Goal: Use online tool/utility: Utilize a website feature to perform a specific function

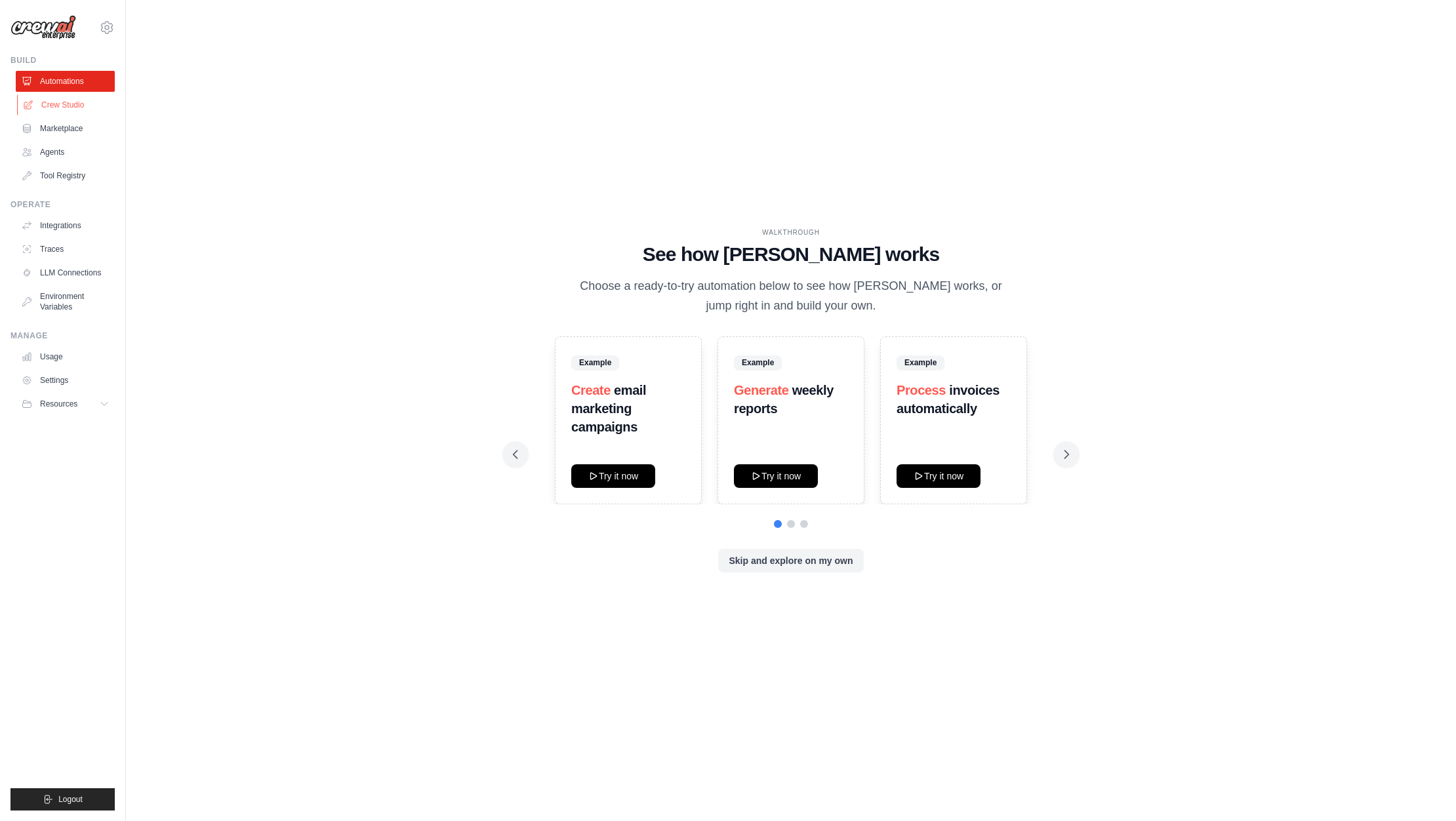
click at [72, 112] on link "Crew Studio" at bounding box center [67, 105] width 99 height 21
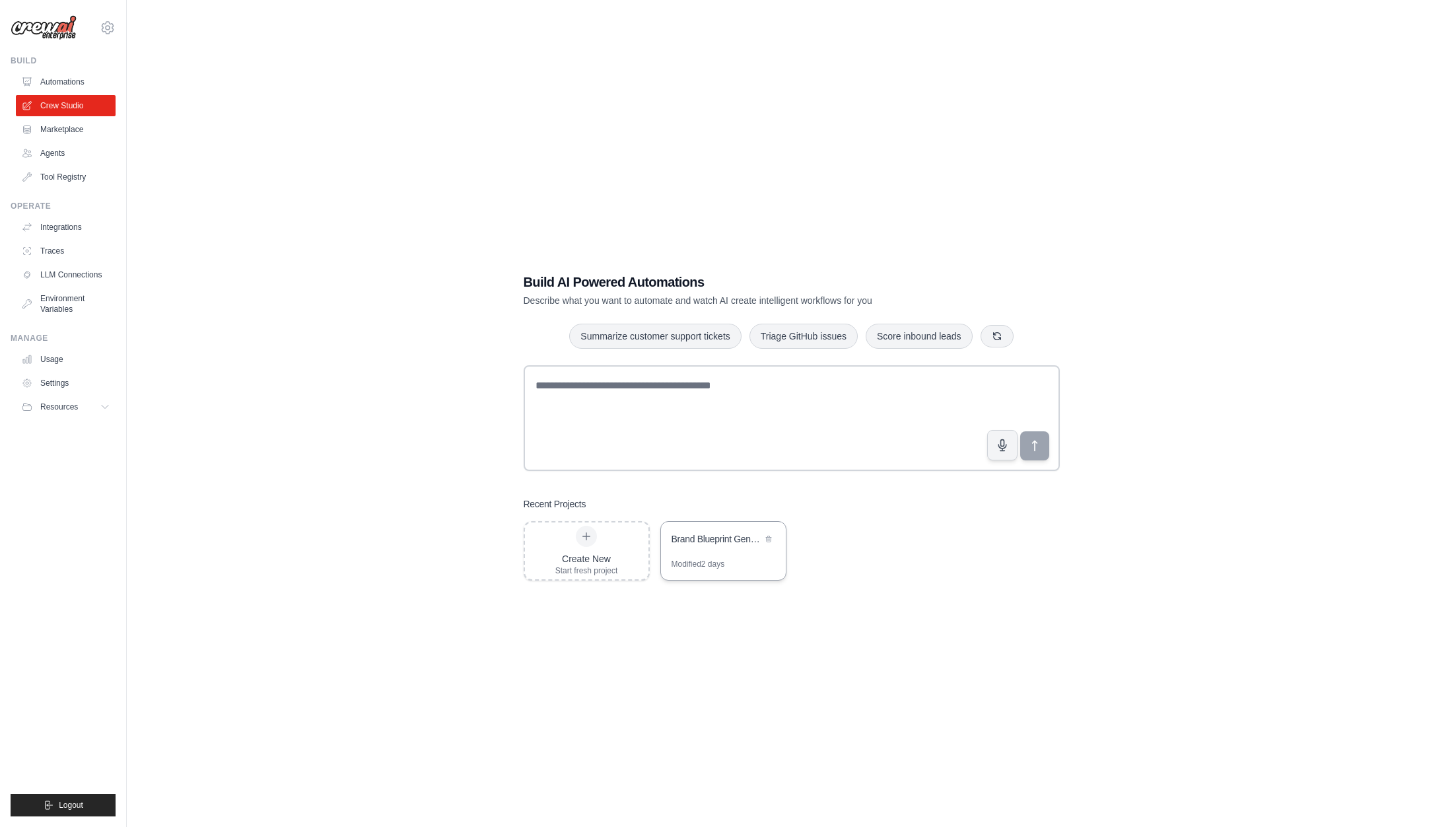
click at [713, 540] on div "Brand Blueprint Generator" at bounding box center [716, 538] width 90 height 13
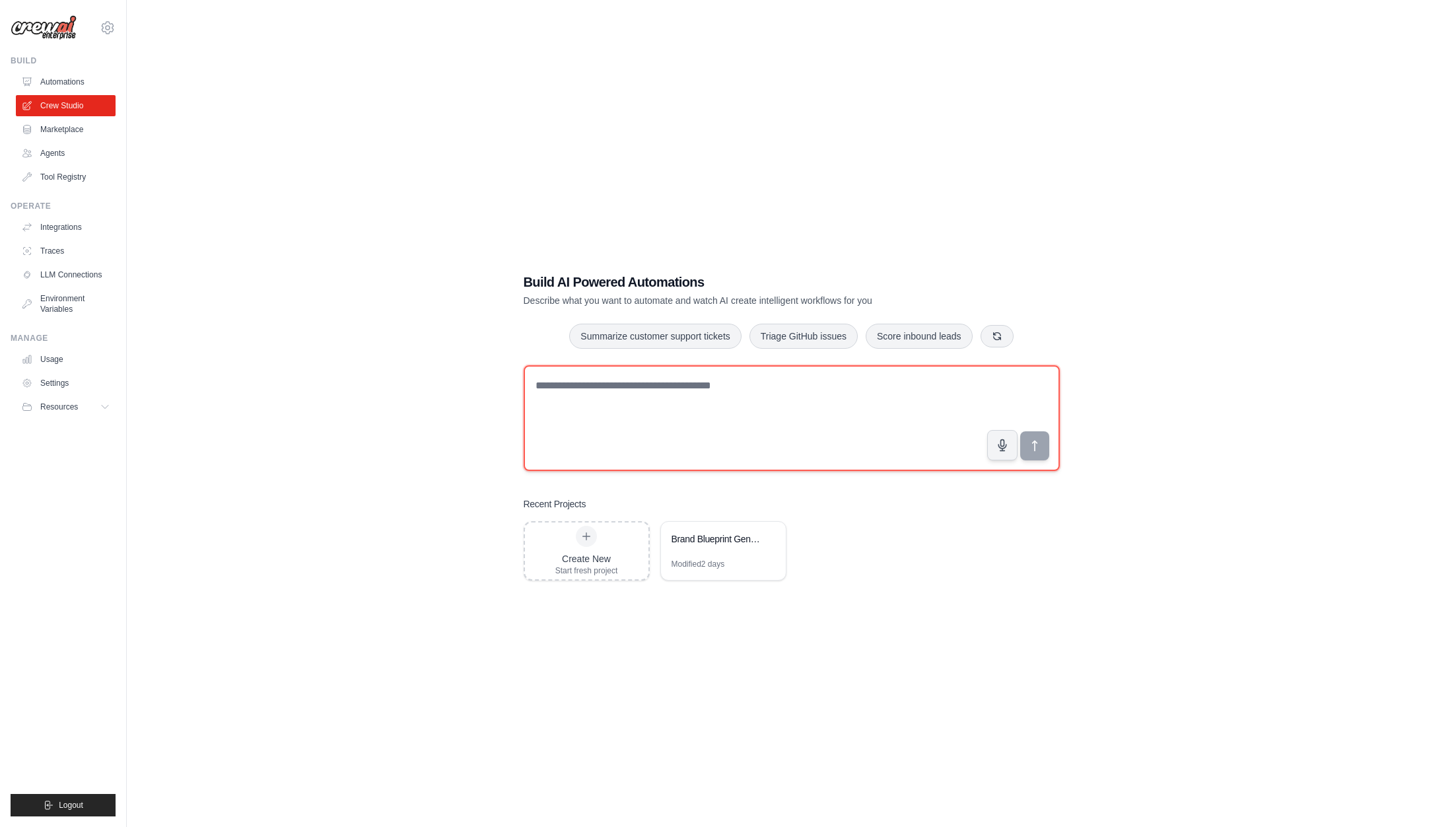
click at [551, 397] on textarea at bounding box center [792, 418] width 536 height 106
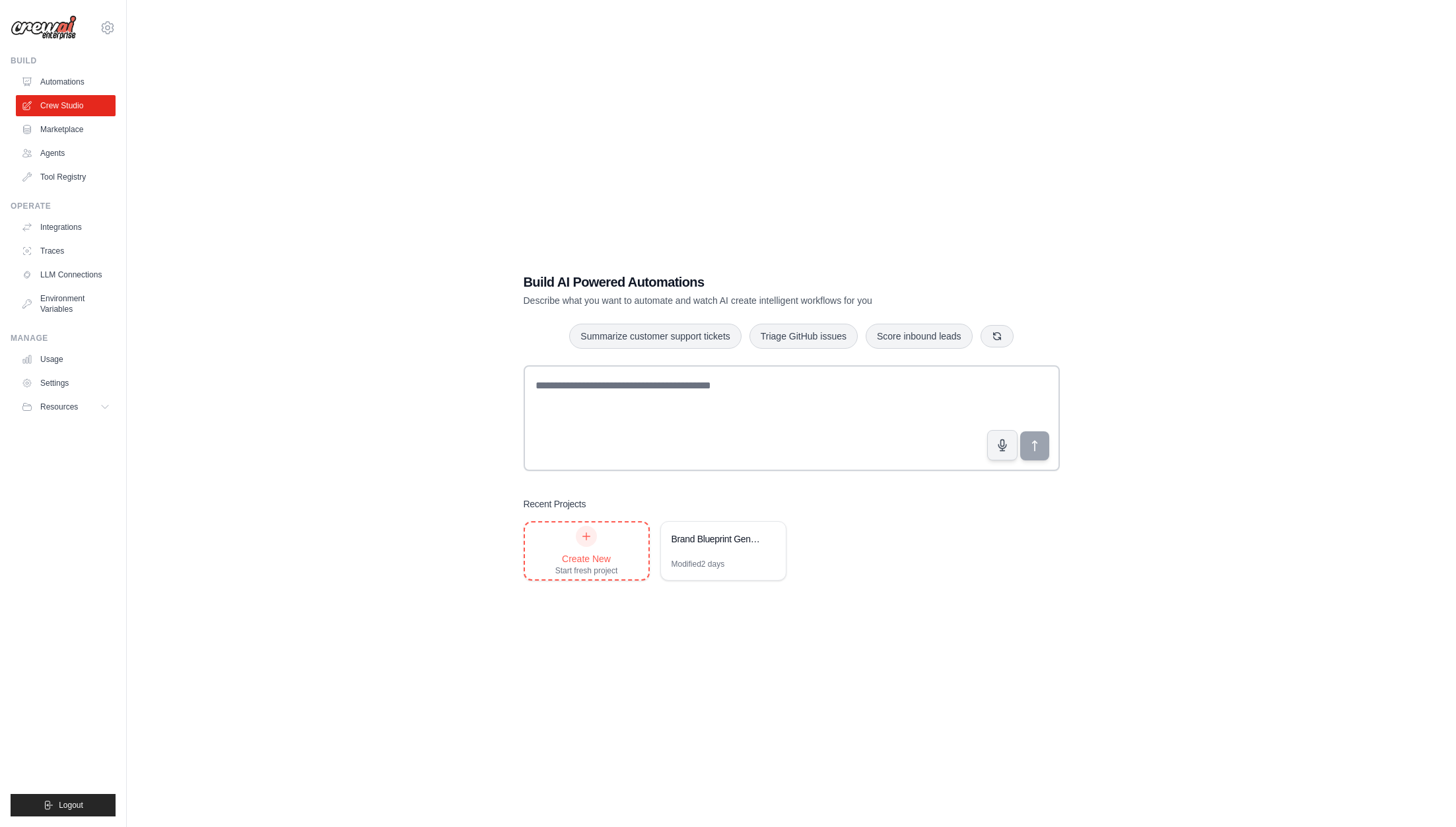
click at [590, 545] on div at bounding box center [586, 536] width 22 height 22
click at [111, 30] on icon at bounding box center [108, 27] width 16 height 16
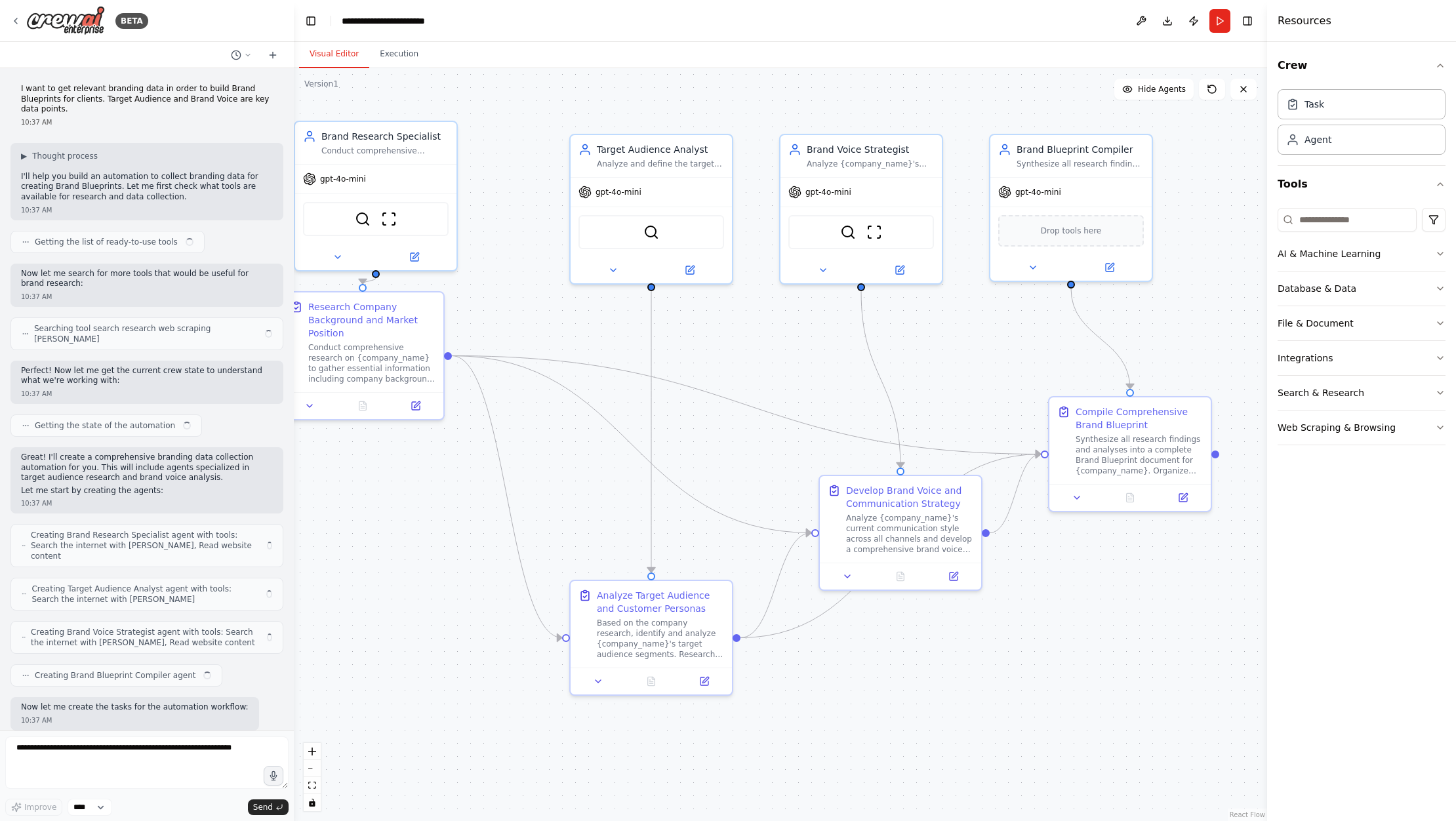
scroll to position [668, 0]
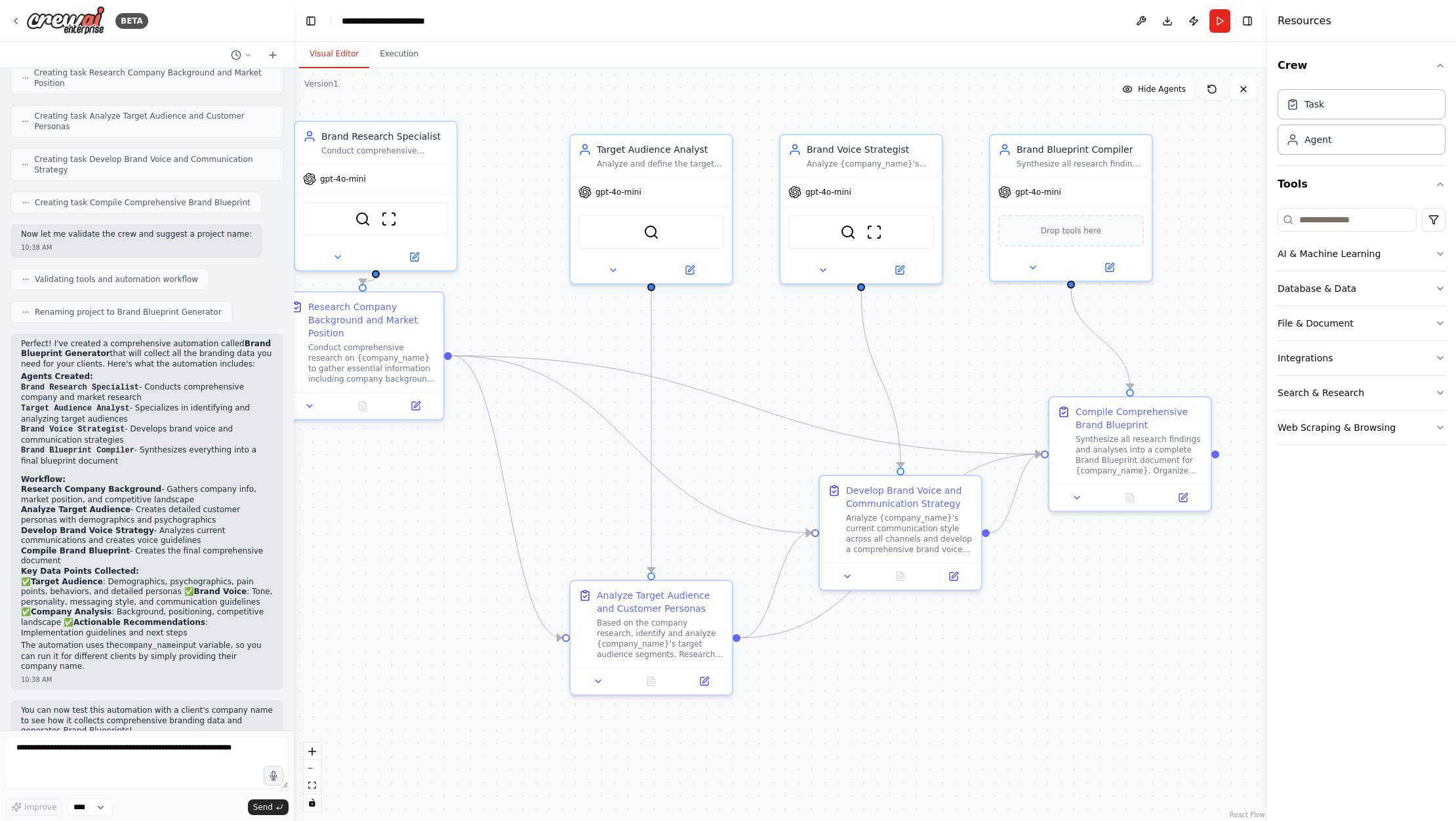
click at [1215, 97] on button at bounding box center [1211, 89] width 26 height 21
click at [1213, 93] on icon at bounding box center [1212, 89] width 8 height 8
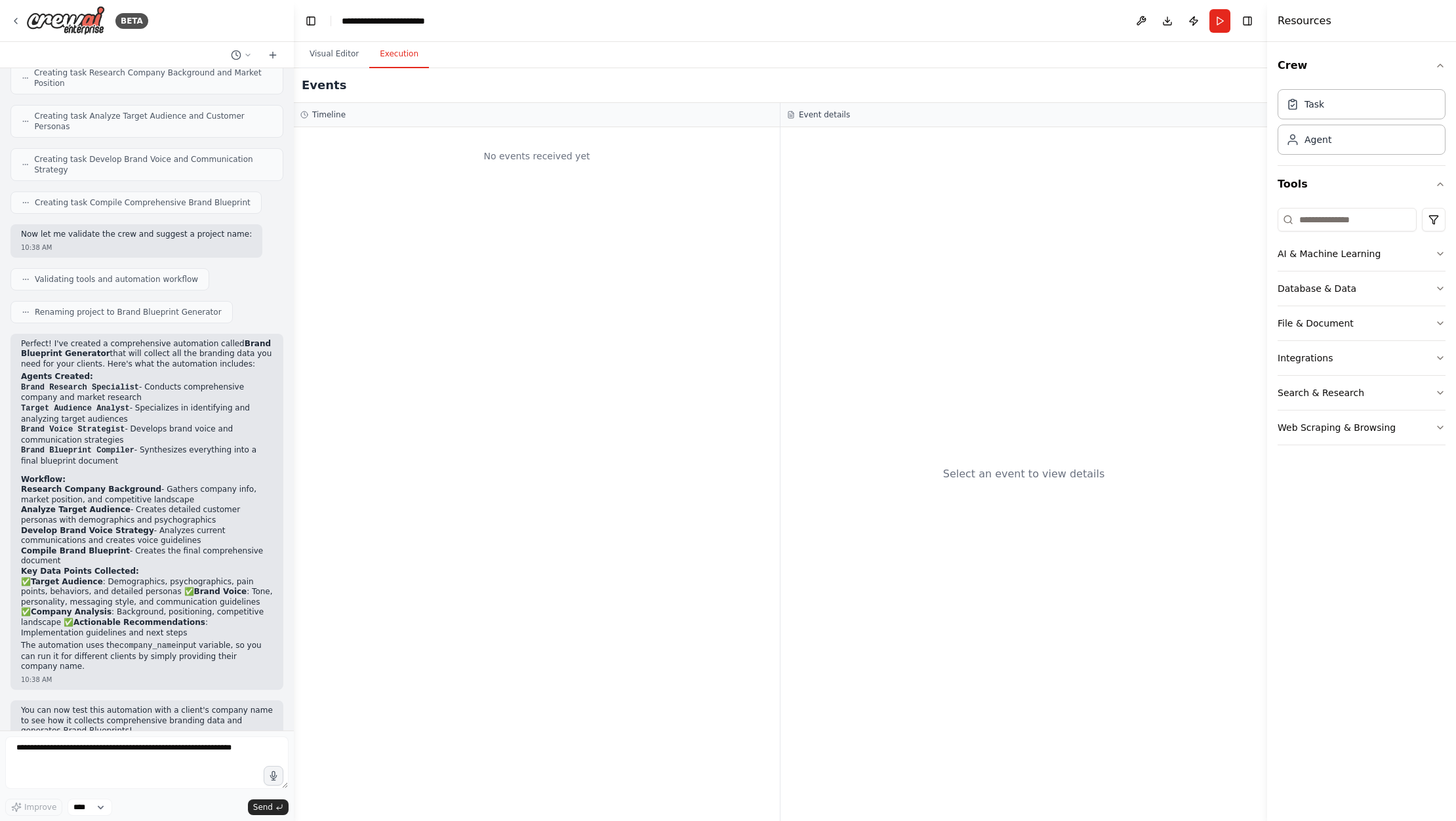
click at [386, 55] on button "Execution" at bounding box center [399, 54] width 59 height 27
click at [354, 55] on button "Visual Editor" at bounding box center [334, 54] width 70 height 27
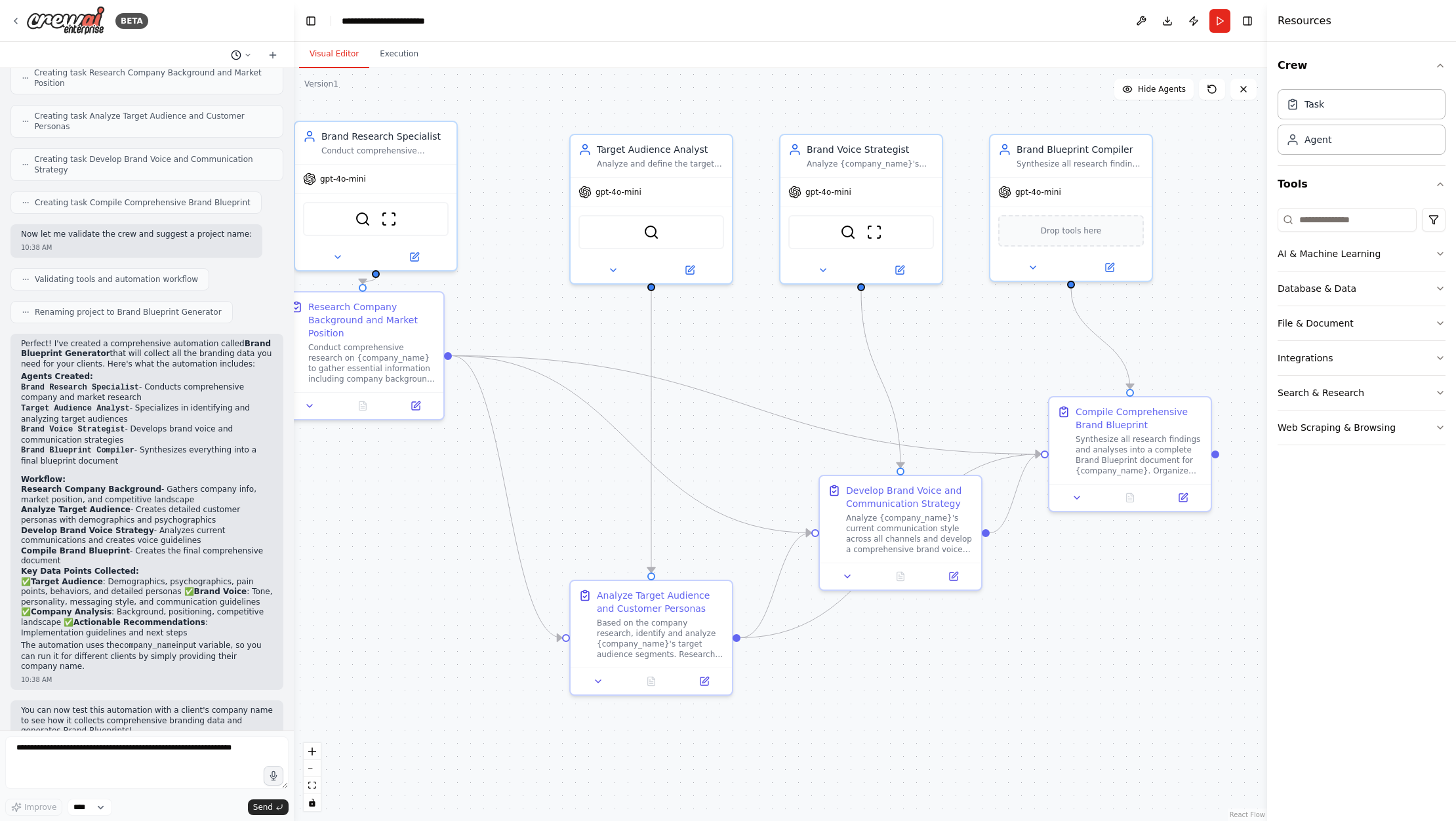
click at [245, 55] on icon at bounding box center [248, 55] width 8 height 8
drag, startPoint x: 245, startPoint y: 55, endPoint x: 252, endPoint y: 54, distance: 7.1
click at [245, 55] on div at bounding box center [147, 410] width 294 height 821
click at [91, 752] on textarea at bounding box center [146, 763] width 283 height 52
type textarea "**********"
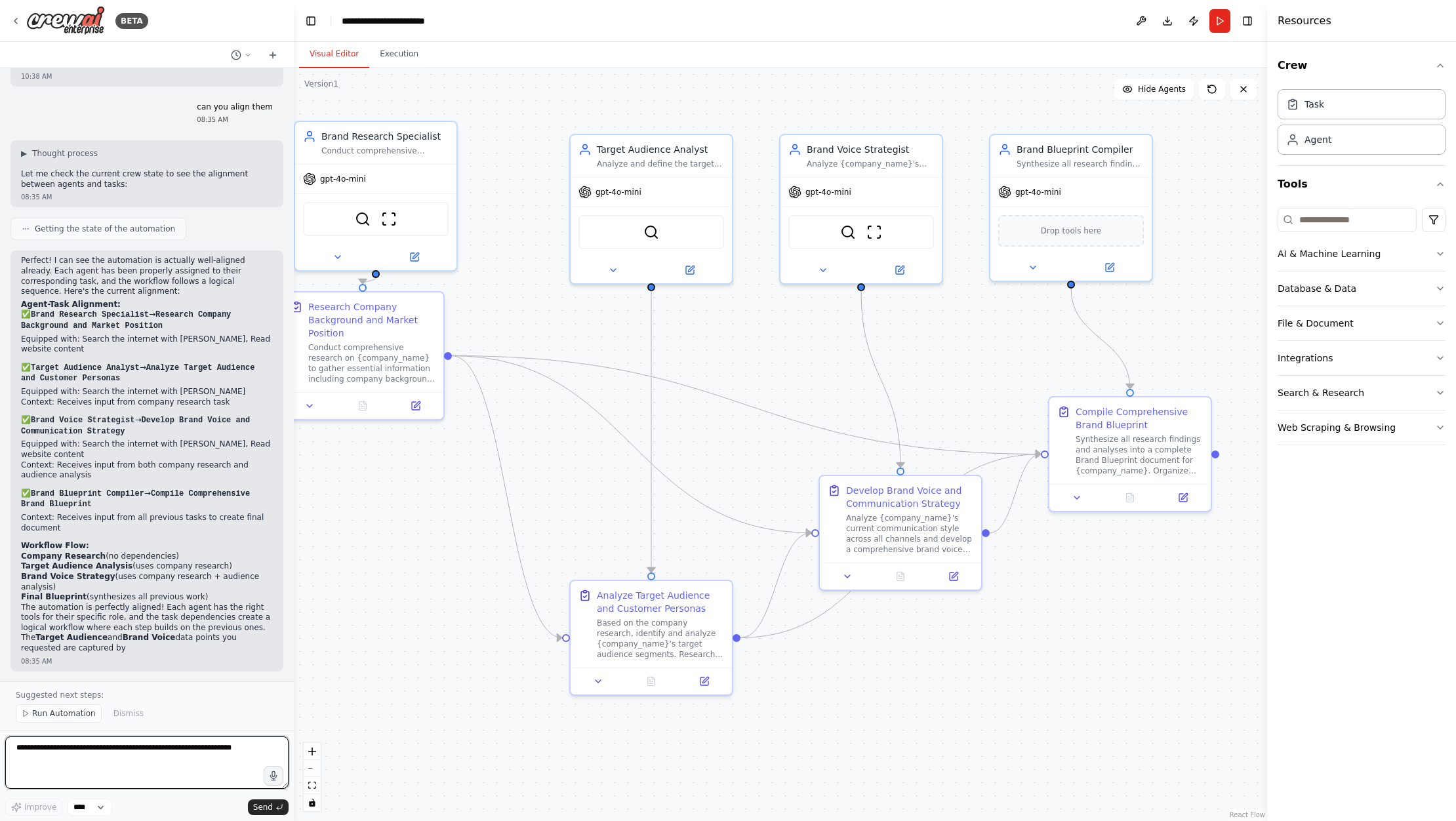
scroll to position [1346, 0]
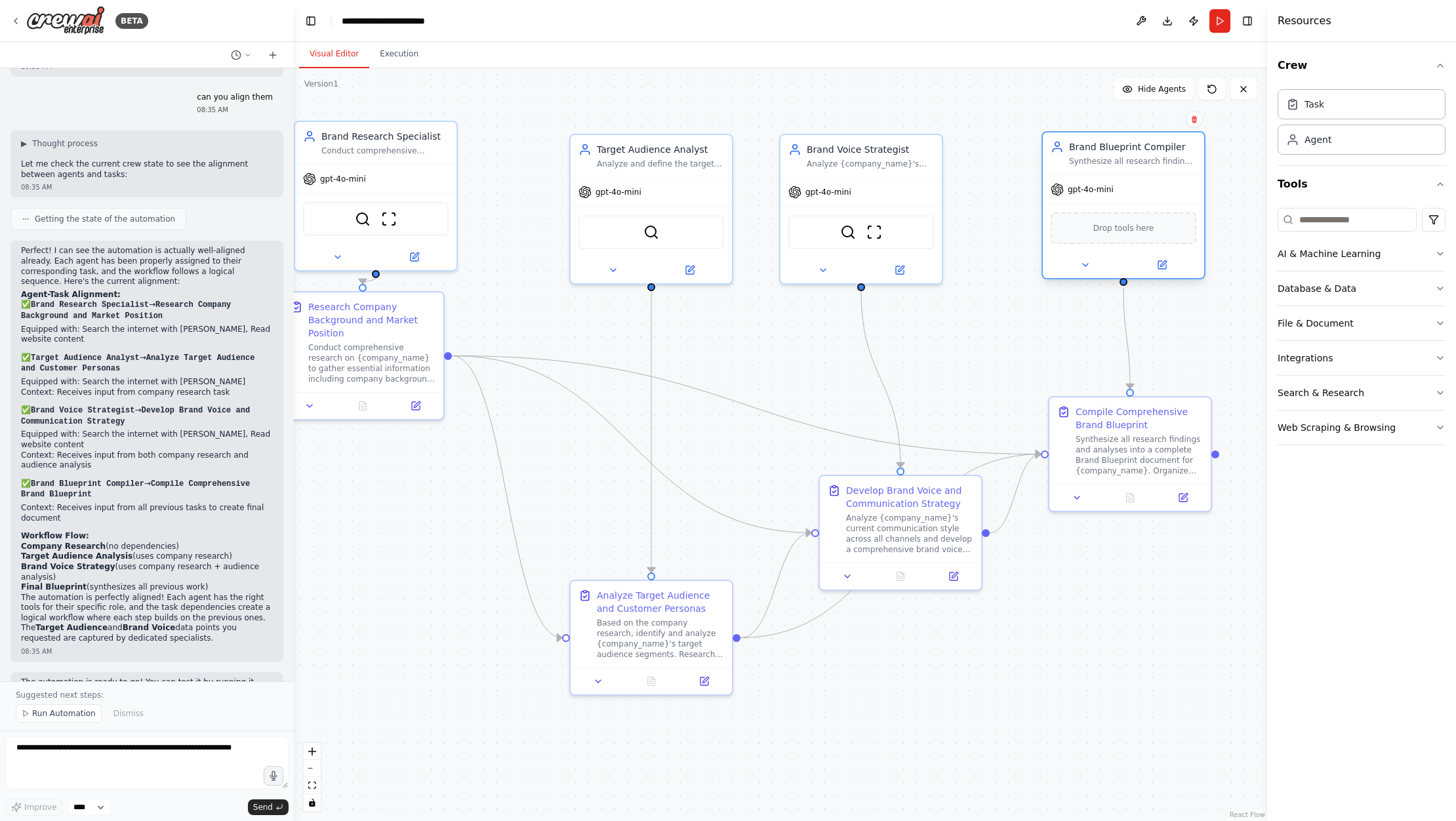
drag, startPoint x: 1067, startPoint y: 201, endPoint x: 1124, endPoint y: 202, distance: 57.0
click at [1124, 202] on div "gpt-4o-mini" at bounding box center [1124, 189] width 161 height 29
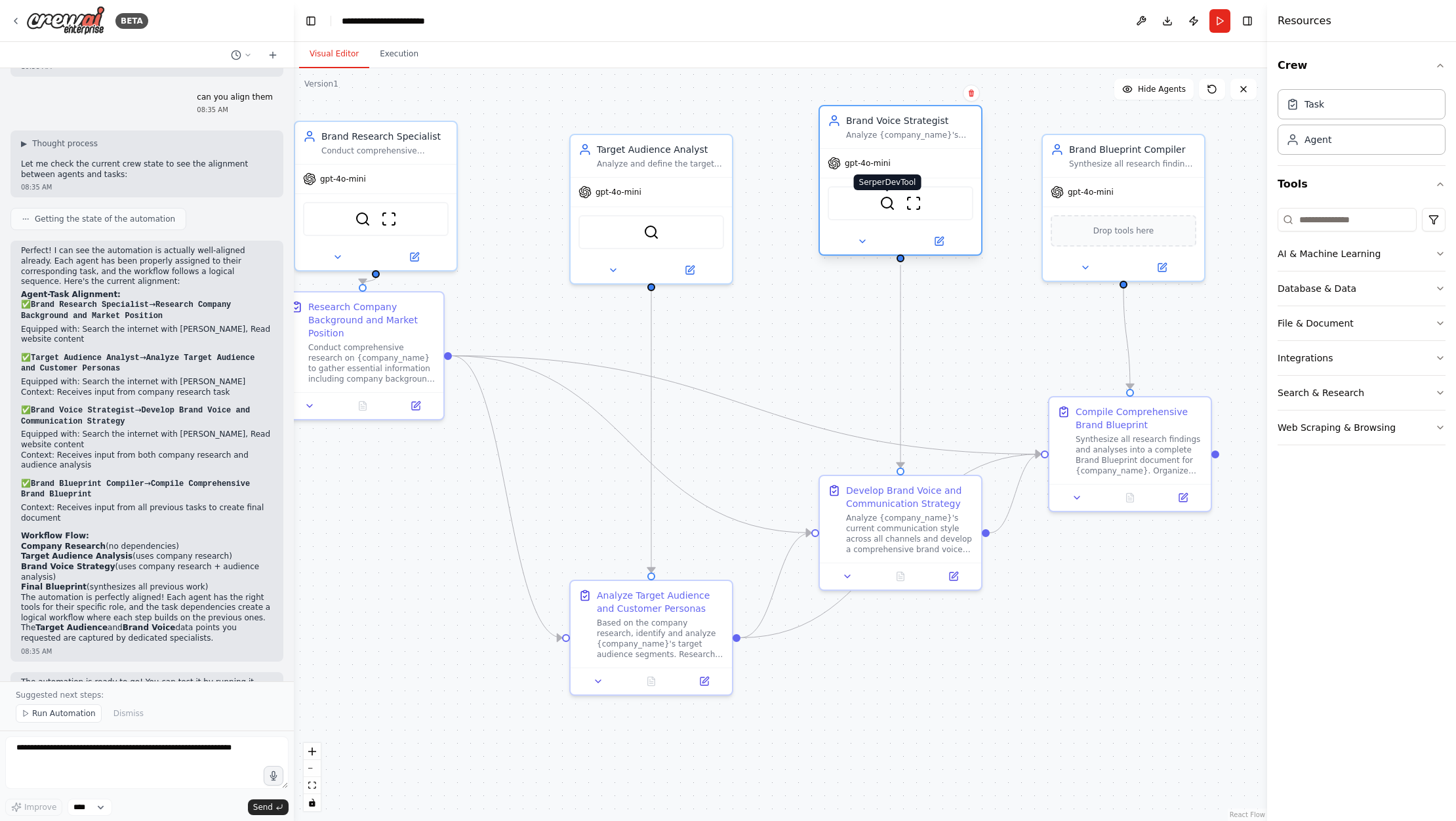
drag, startPoint x: 847, startPoint y: 226, endPoint x: 890, endPoint y: 196, distance: 52.4
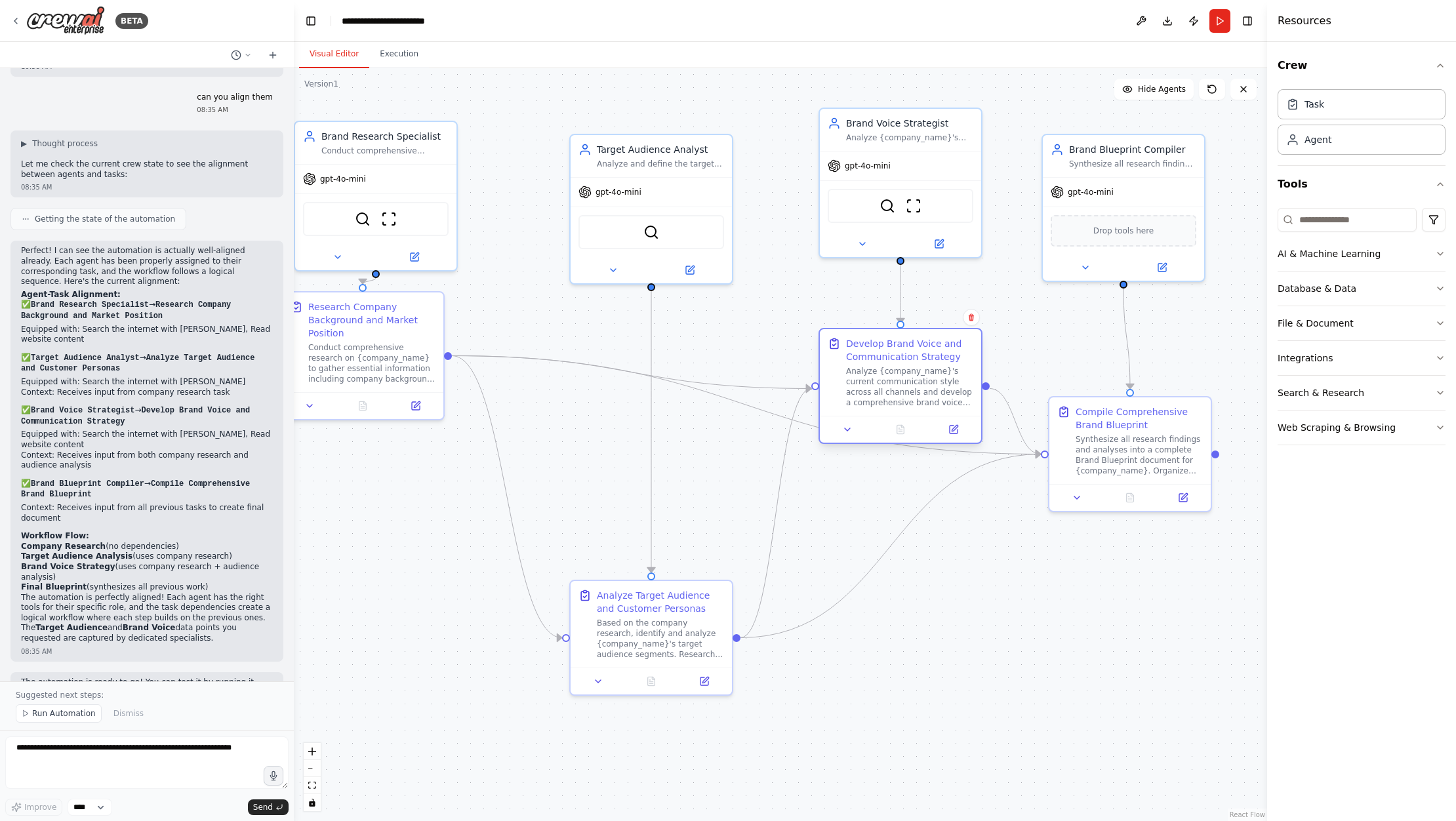
drag, startPoint x: 884, startPoint y: 517, endPoint x: 878, endPoint y: 367, distance: 150.1
click at [878, 366] on div "Analyze {company_name}'s current communication style across all channels and de…" at bounding box center [909, 386] width 127 height 42
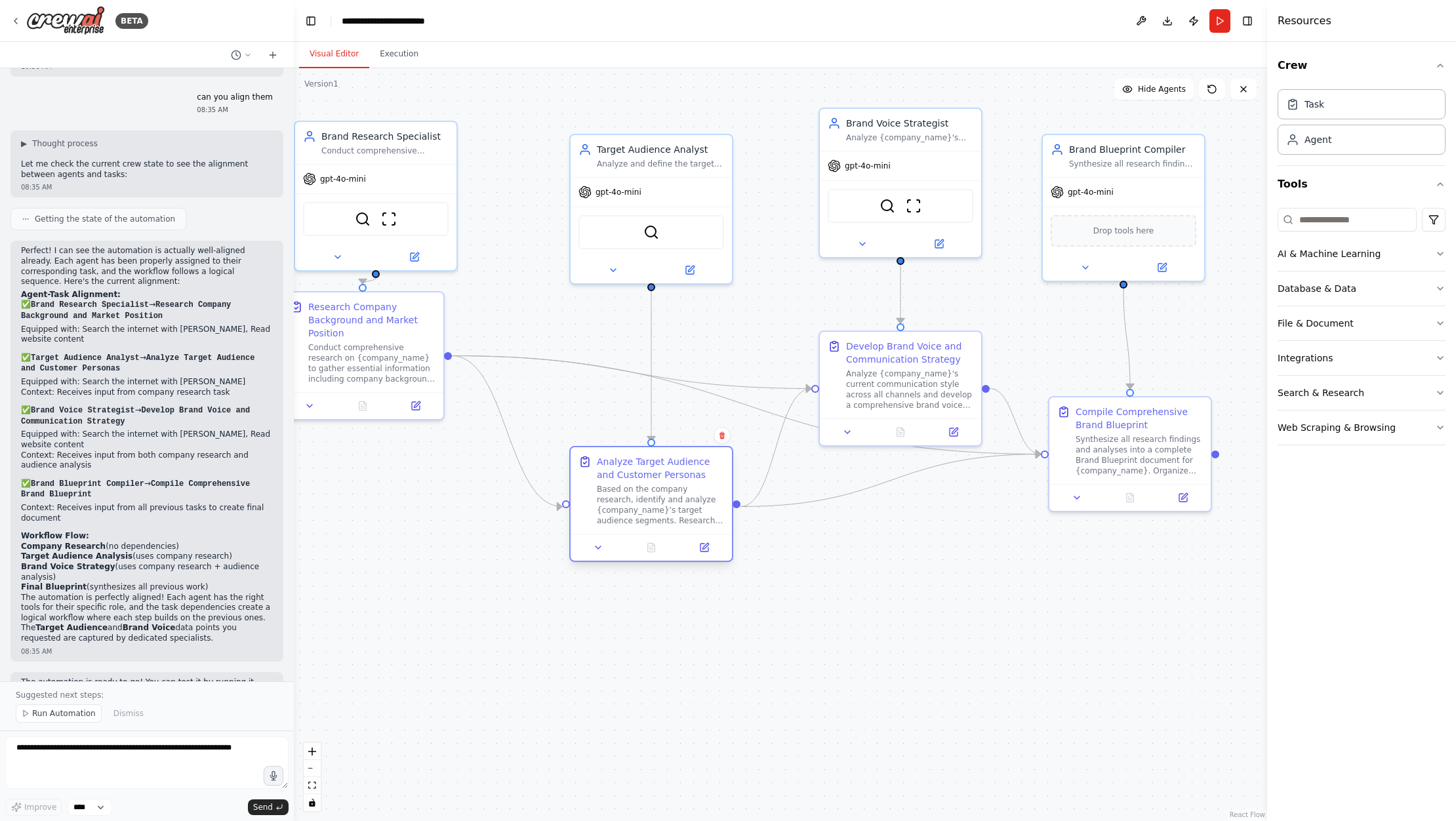
drag, startPoint x: 685, startPoint y: 595, endPoint x: 668, endPoint y: 470, distance: 126.2
click at [686, 473] on div "Analyze Target Audience and Customer Personas" at bounding box center [660, 467] width 127 height 26
click at [624, 635] on div ".deletable-edge-delete-btn { width: 20px; height: 20px; border: 0px solid #ffff…" at bounding box center [780, 444] width 973 height 753
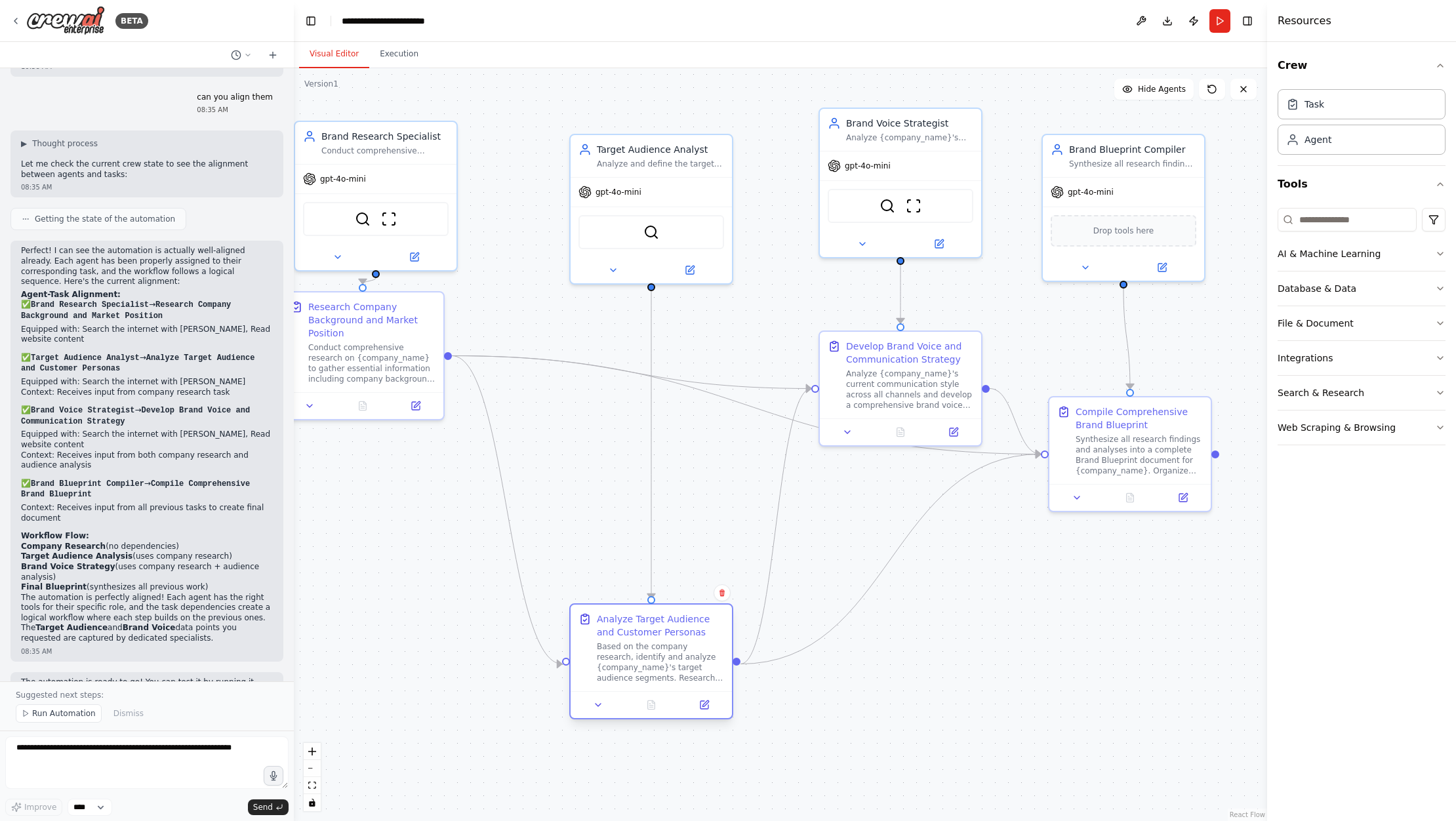
drag, startPoint x: 628, startPoint y: 507, endPoint x: 636, endPoint y: 654, distance: 147.2
click at [631, 664] on div "Based on the company research, identify and analyze {company_name}'s target aud…" at bounding box center [660, 662] width 127 height 42
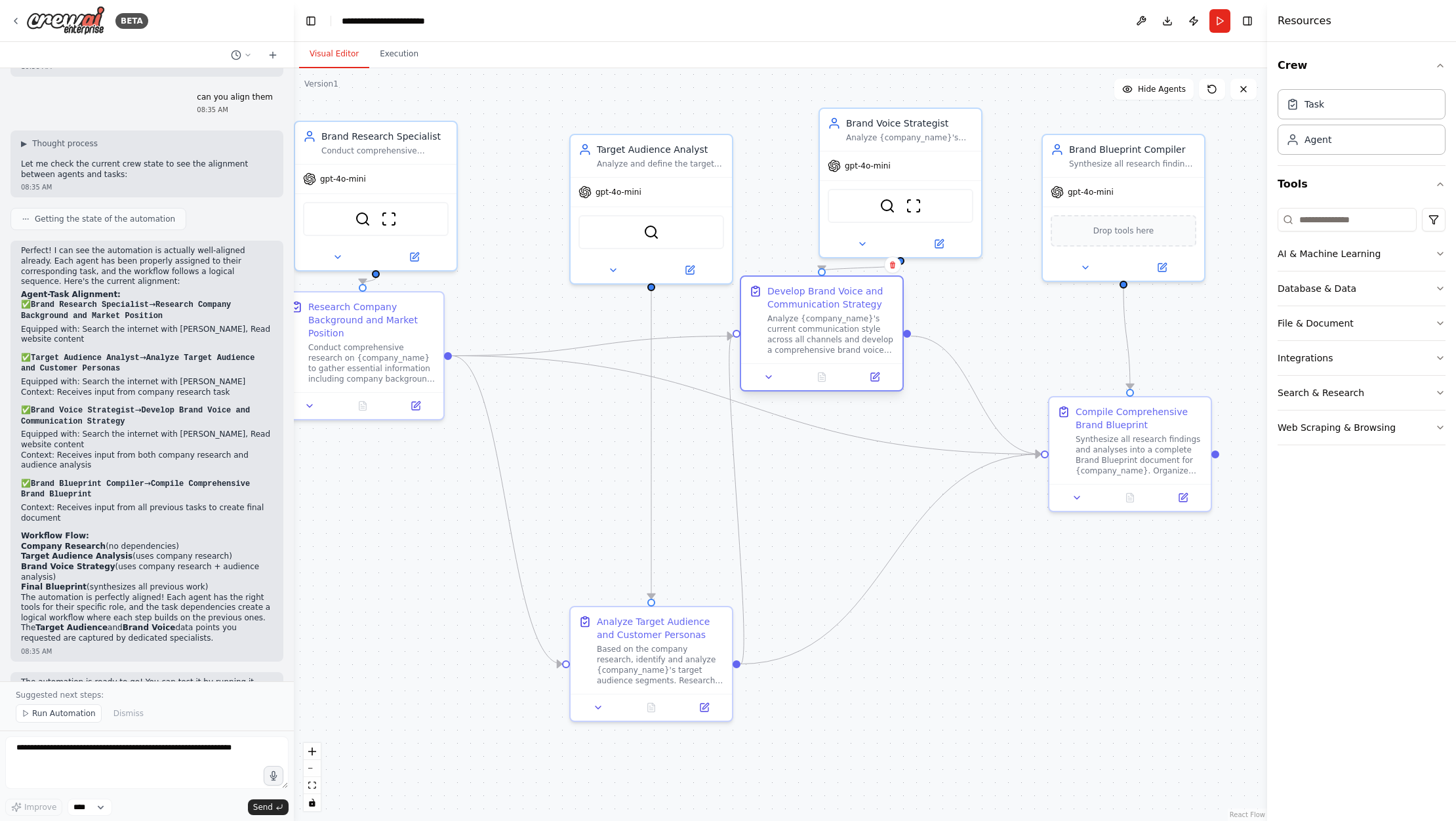
drag, startPoint x: 904, startPoint y: 395, endPoint x: 832, endPoint y: 342, distance: 89.4
click at [832, 342] on div "Analyze {company_name}'s current communication style across all channels and de…" at bounding box center [830, 334] width 127 height 42
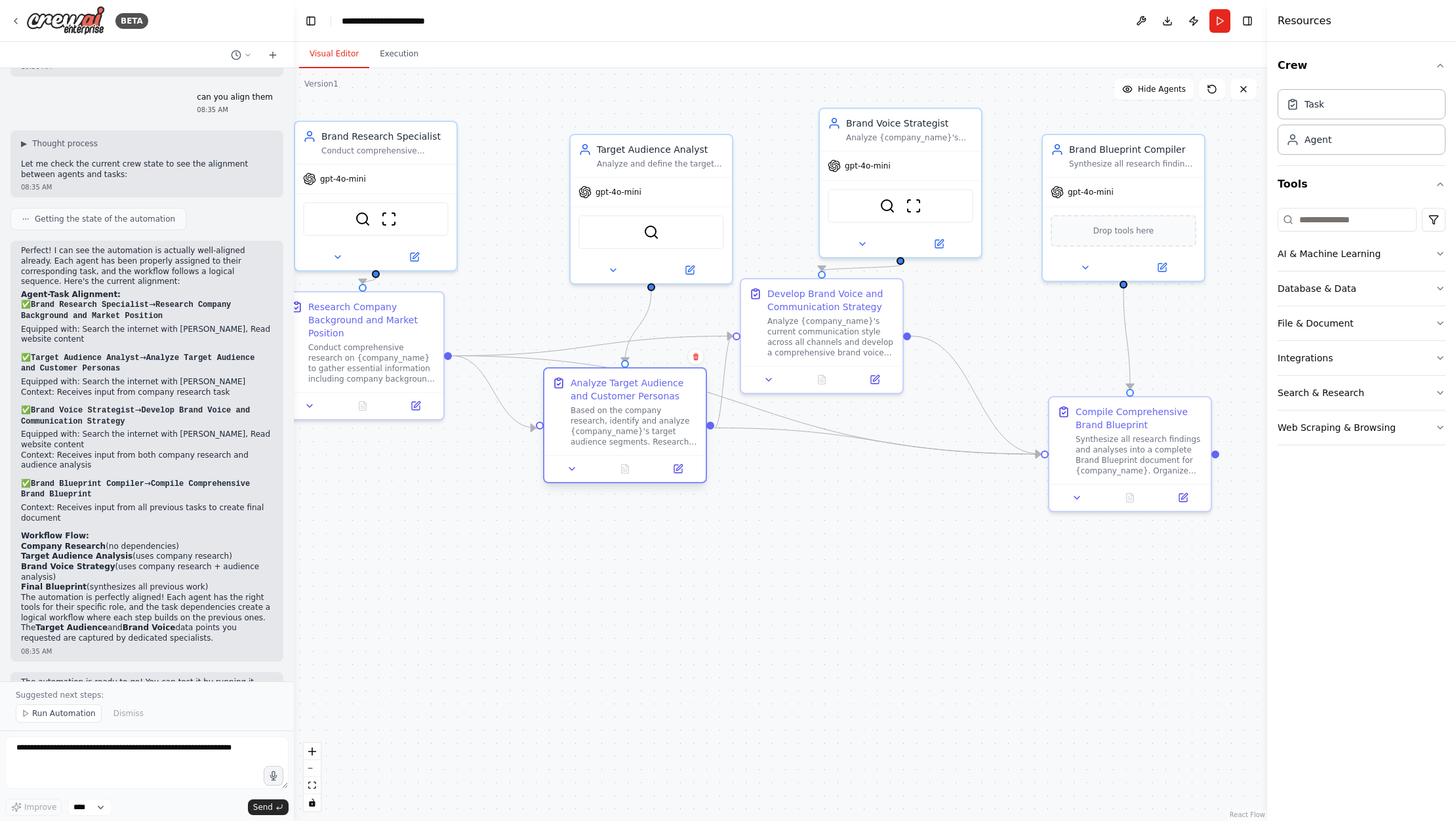
drag, startPoint x: 626, startPoint y: 654, endPoint x: 598, endPoint y: 402, distance: 253.6
click at [605, 420] on div "Based on the company research, identify and analyze {company_name}'s target aud…" at bounding box center [634, 426] width 127 height 42
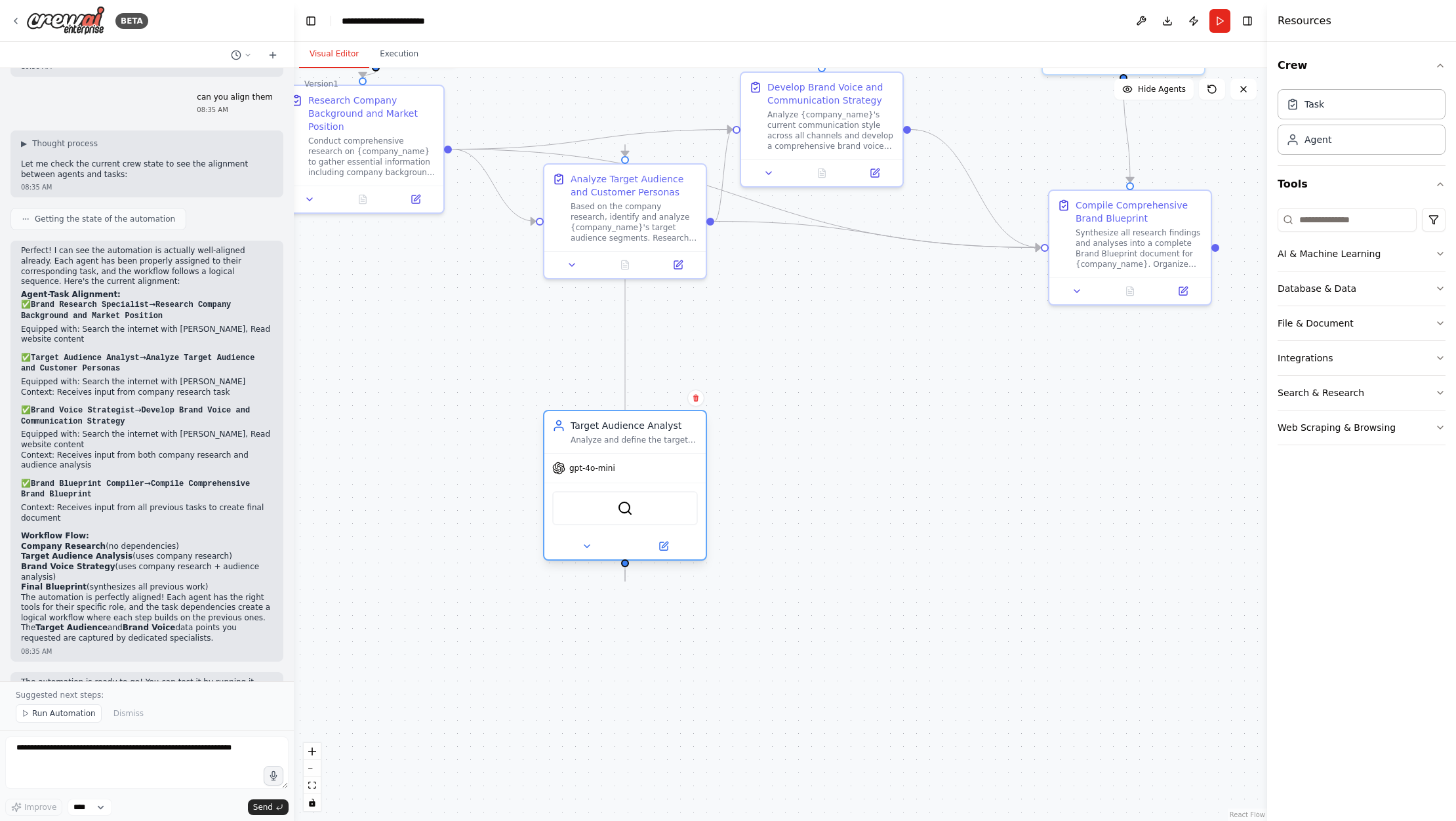
drag, startPoint x: 628, startPoint y: 198, endPoint x: 599, endPoint y: 469, distance: 272.5
click at [599, 469] on div "gpt-4o-mini SerperDevTool" at bounding box center [625, 505] width 161 height 106
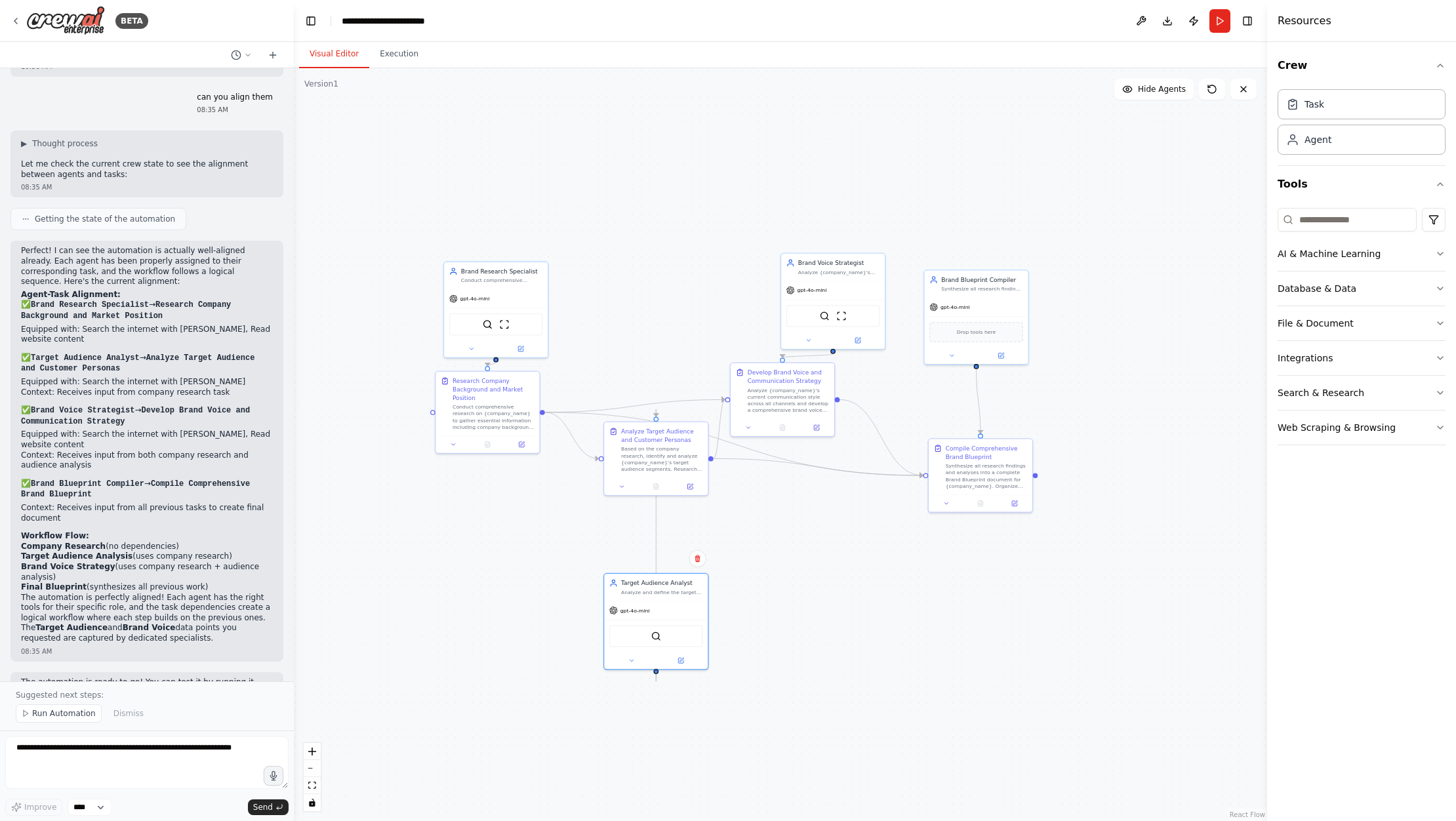
drag, startPoint x: 765, startPoint y: 350, endPoint x: 746, endPoint y: 530, distance: 181.0
click at [746, 531] on div ".deletable-edge-delete-btn { width: 20px; height: 20px; border: 0px solid #ffff…" at bounding box center [780, 444] width 973 height 753
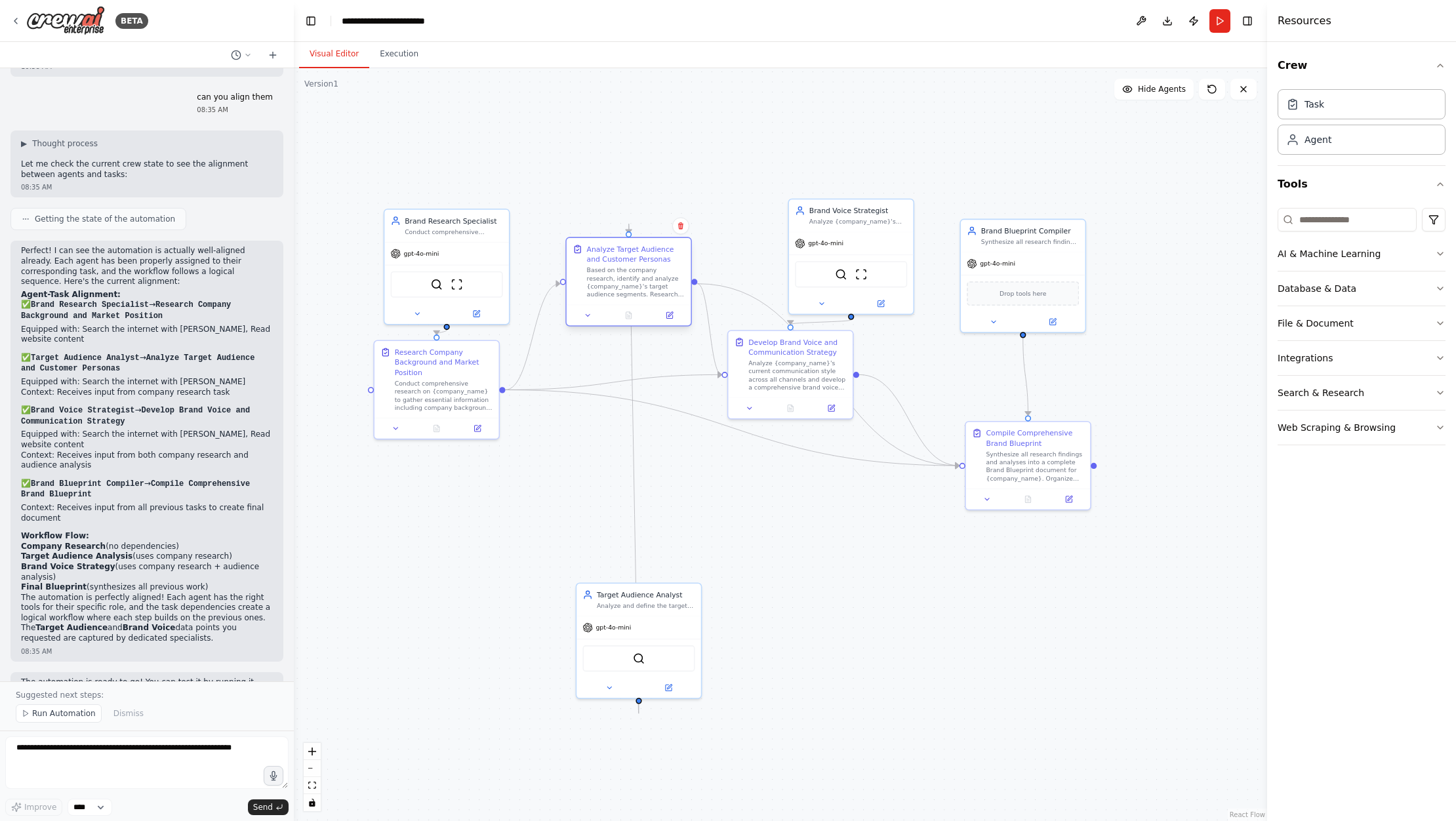
drag, startPoint x: 657, startPoint y: 464, endPoint x: 650, endPoint y: 299, distance: 165.1
click at [650, 299] on div "Analyze Target Audience and Customer Personas Based on the company research, id…" at bounding box center [629, 271] width 124 height 67
drag, startPoint x: 815, startPoint y: 267, endPoint x: 753, endPoint y: 188, distance: 100.4
click at [753, 188] on div "SerperDevTool ScrapeWebsiteTool" at bounding box center [790, 191] width 112 height 26
drag, startPoint x: 1059, startPoint y: 470, endPoint x: 1039, endPoint y: 444, distance: 32.8
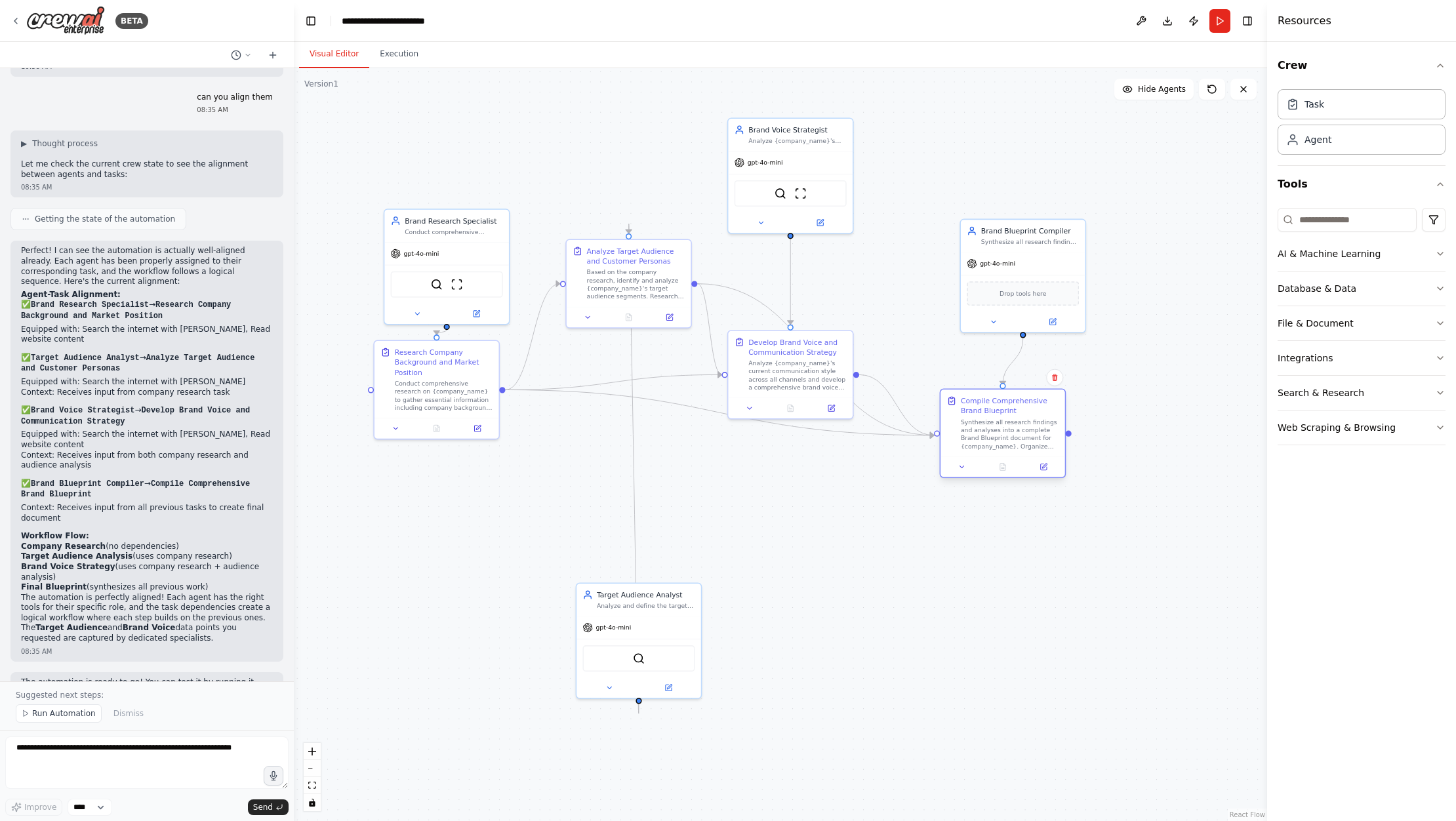
click at [1039, 444] on div "Synthesize all research findings and analyses into a complete Brand Blueprint d…" at bounding box center [1009, 433] width 98 height 32
drag, startPoint x: 1039, startPoint y: 444, endPoint x: 1061, endPoint y: 491, distance: 51.9
click at [1061, 491] on div "Synthesize all research findings and analyses into a complete Brand Blueprint d…" at bounding box center [1029, 484] width 98 height 32
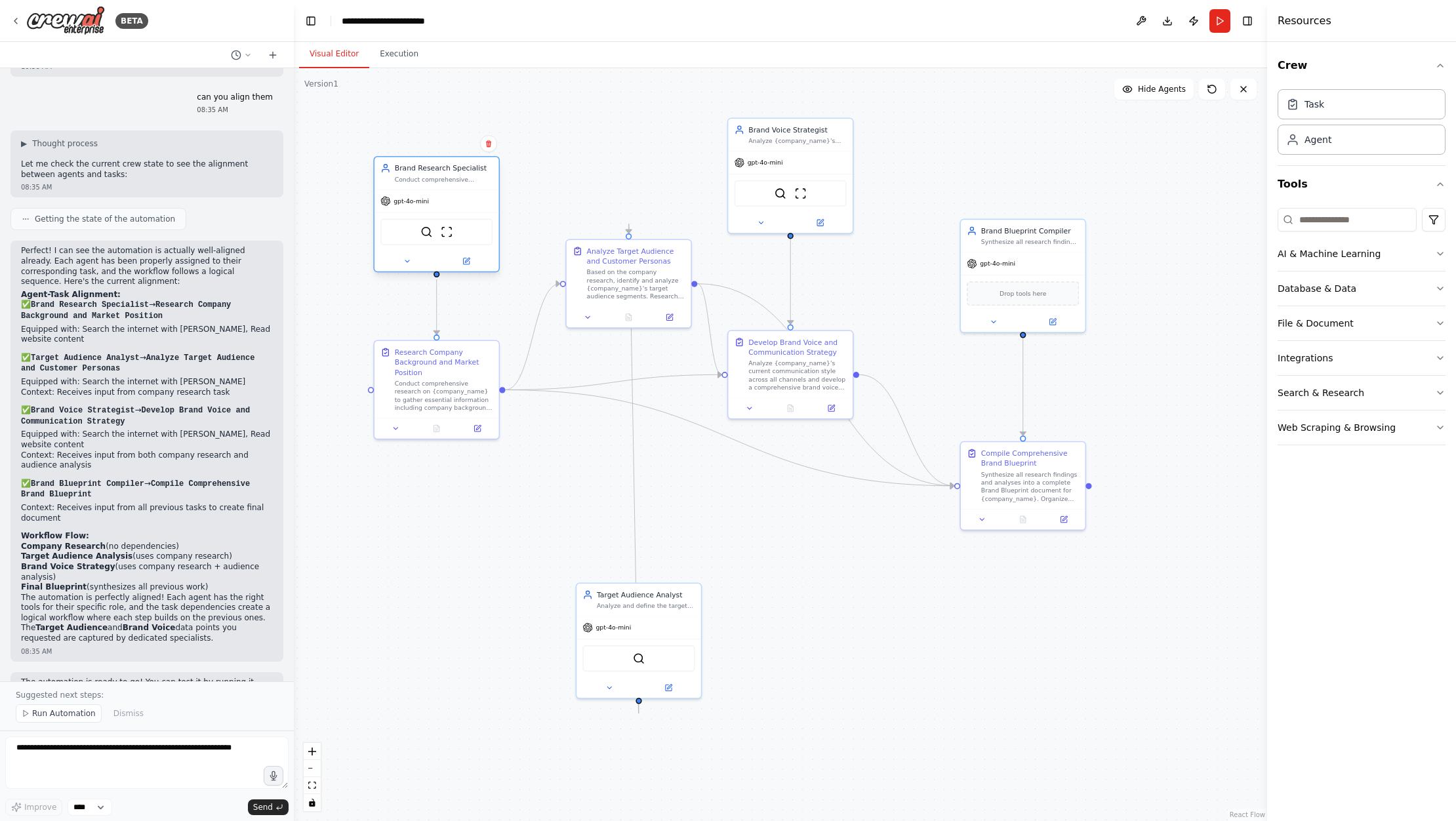
drag, startPoint x: 423, startPoint y: 279, endPoint x: 416, endPoint y: 226, distance: 53.5
click at [416, 226] on div "SerperDevTool ScrapeWebsiteTool" at bounding box center [435, 231] width 112 height 26
drag, startPoint x: 620, startPoint y: 627, endPoint x: 606, endPoint y: 128, distance: 499.2
click at [606, 128] on span "gpt-4o-mini" at bounding box center [604, 130] width 35 height 8
drag, startPoint x: 964, startPoint y: 210, endPoint x: 951, endPoint y: 156, distance: 55.5
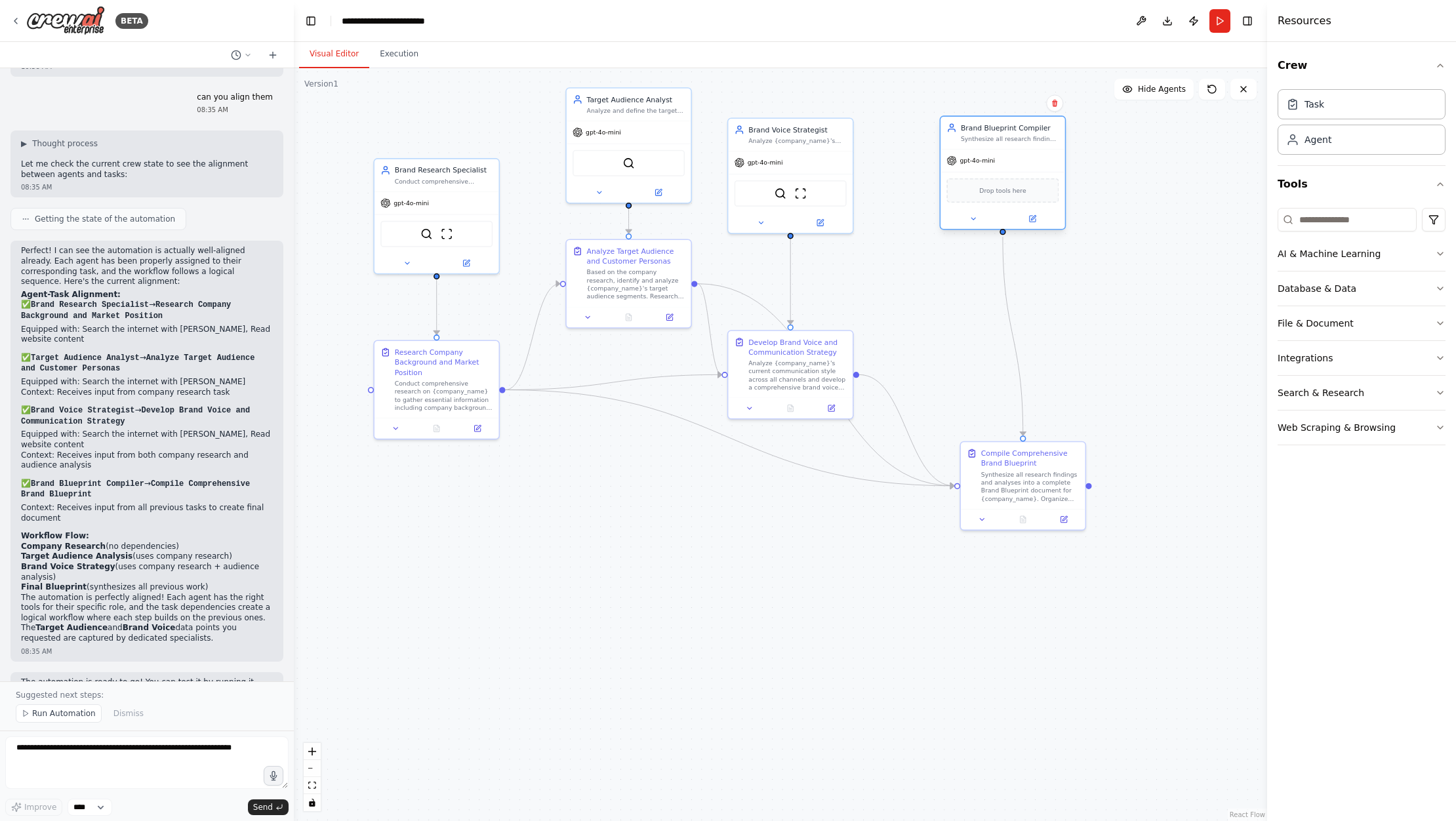
click at [951, 156] on icon at bounding box center [951, 160] width 9 height 9
drag, startPoint x: 611, startPoint y: 295, endPoint x: 614, endPoint y: 316, distance: 21.2
click at [611, 321] on div "Based on the company research, identify and analyze {company_name}'s target aud…" at bounding box center [636, 312] width 98 height 32
drag, startPoint x: 644, startPoint y: 185, endPoint x: 644, endPoint y: 193, distance: 8.0
click at [644, 193] on div "SerperDevTool" at bounding box center [628, 191] width 112 height 26
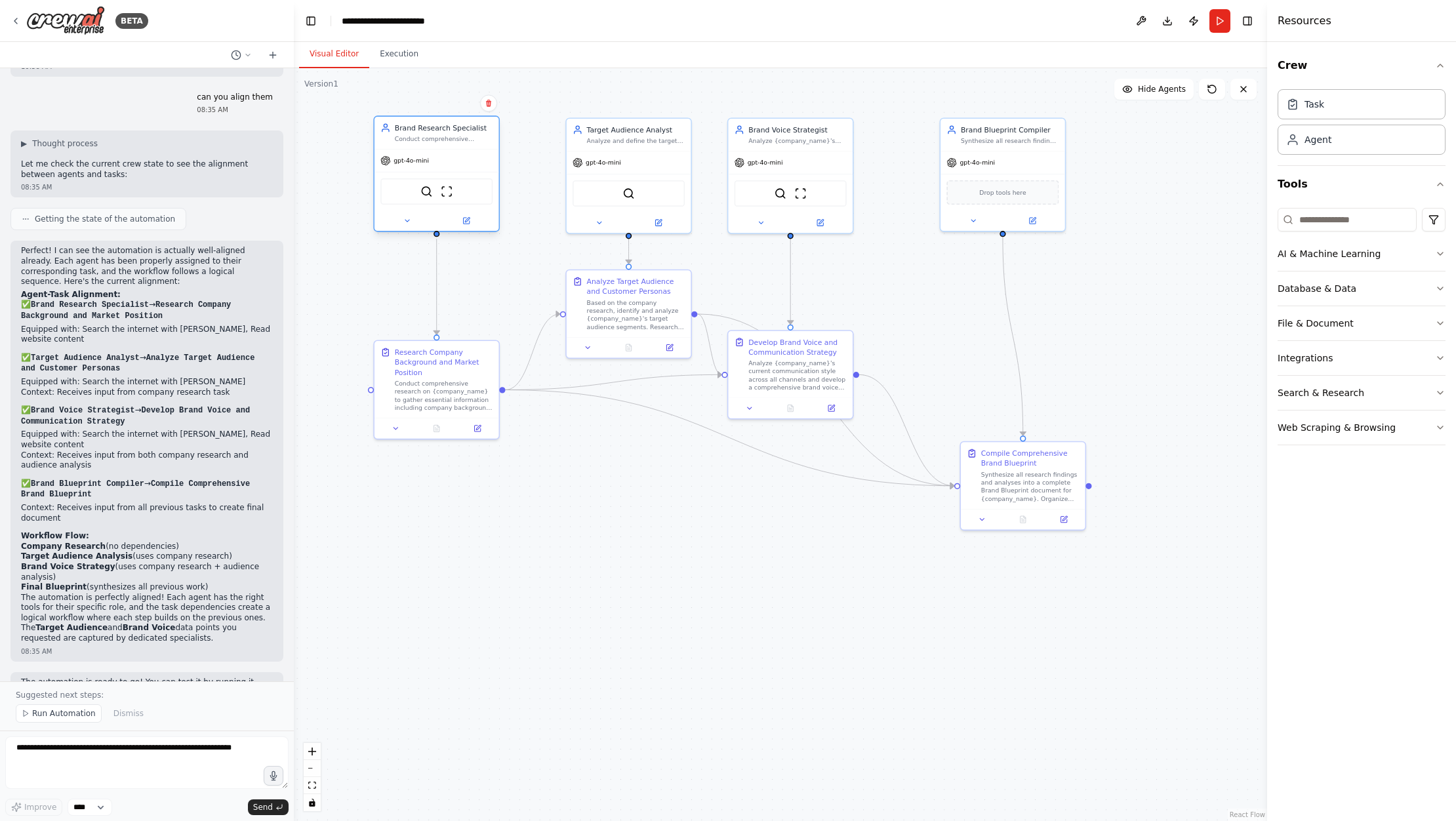
drag, startPoint x: 479, startPoint y: 191, endPoint x: 478, endPoint y: 162, distance: 29.0
click at [478, 162] on div "gpt-4o-mini" at bounding box center [436, 160] width 124 height 22
drag, startPoint x: 439, startPoint y: 374, endPoint x: 443, endPoint y: 390, distance: 16.5
click at [442, 390] on div "Research Company Background and Market Position" at bounding box center [443, 380] width 98 height 30
drag, startPoint x: 1019, startPoint y: 489, endPoint x: 954, endPoint y: 426, distance: 90.5
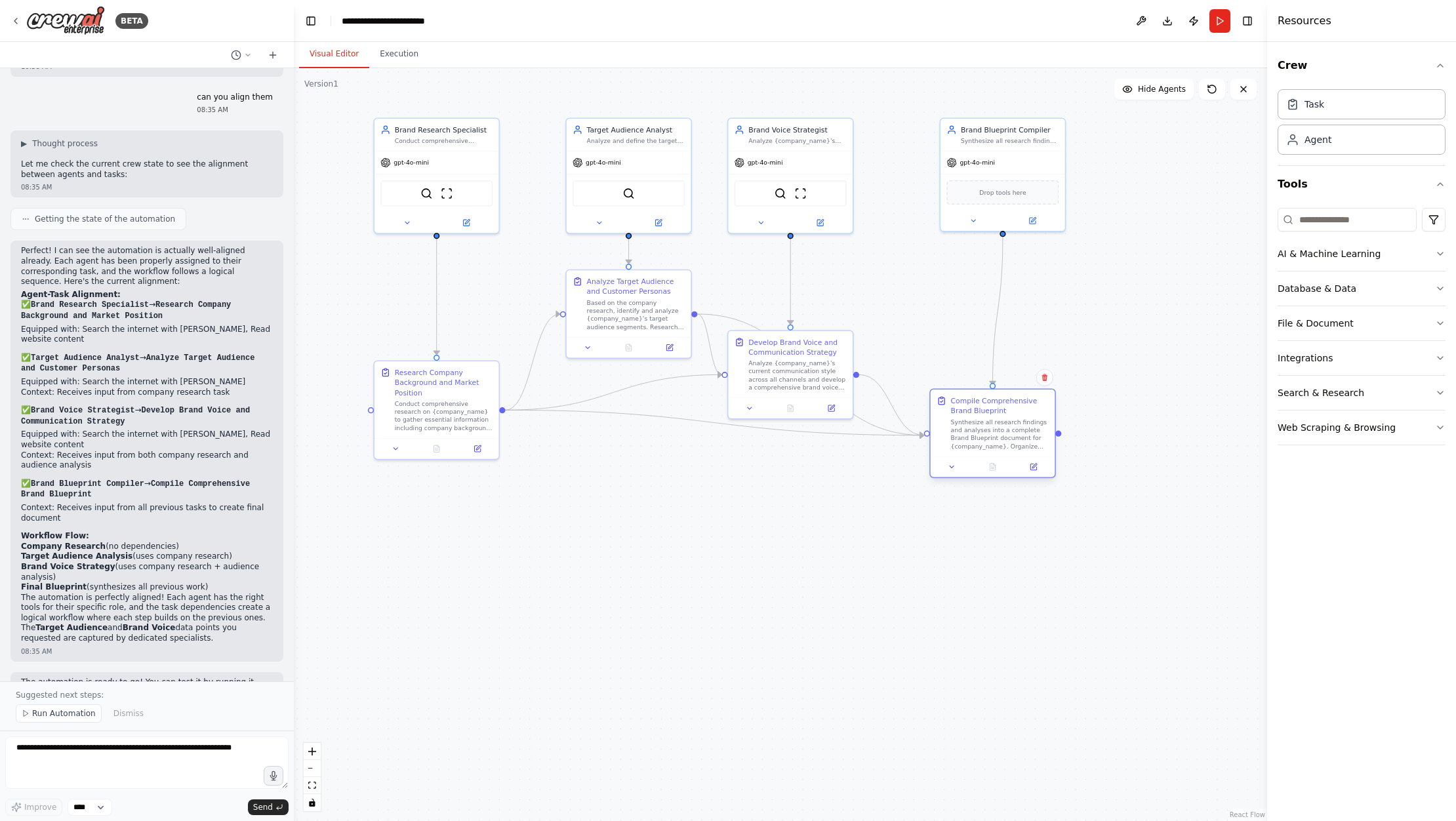
click at [992, 437] on div "Synthesize all research findings and analyses into a complete Brand Blueprint d…" at bounding box center [999, 433] width 98 height 32
drag, startPoint x: 801, startPoint y: 383, endPoint x: 868, endPoint y: 327, distance: 87.3
click at [868, 327] on div "Analyze {company_name}'s current communication style across all channels and de…" at bounding box center [858, 312] width 98 height 32
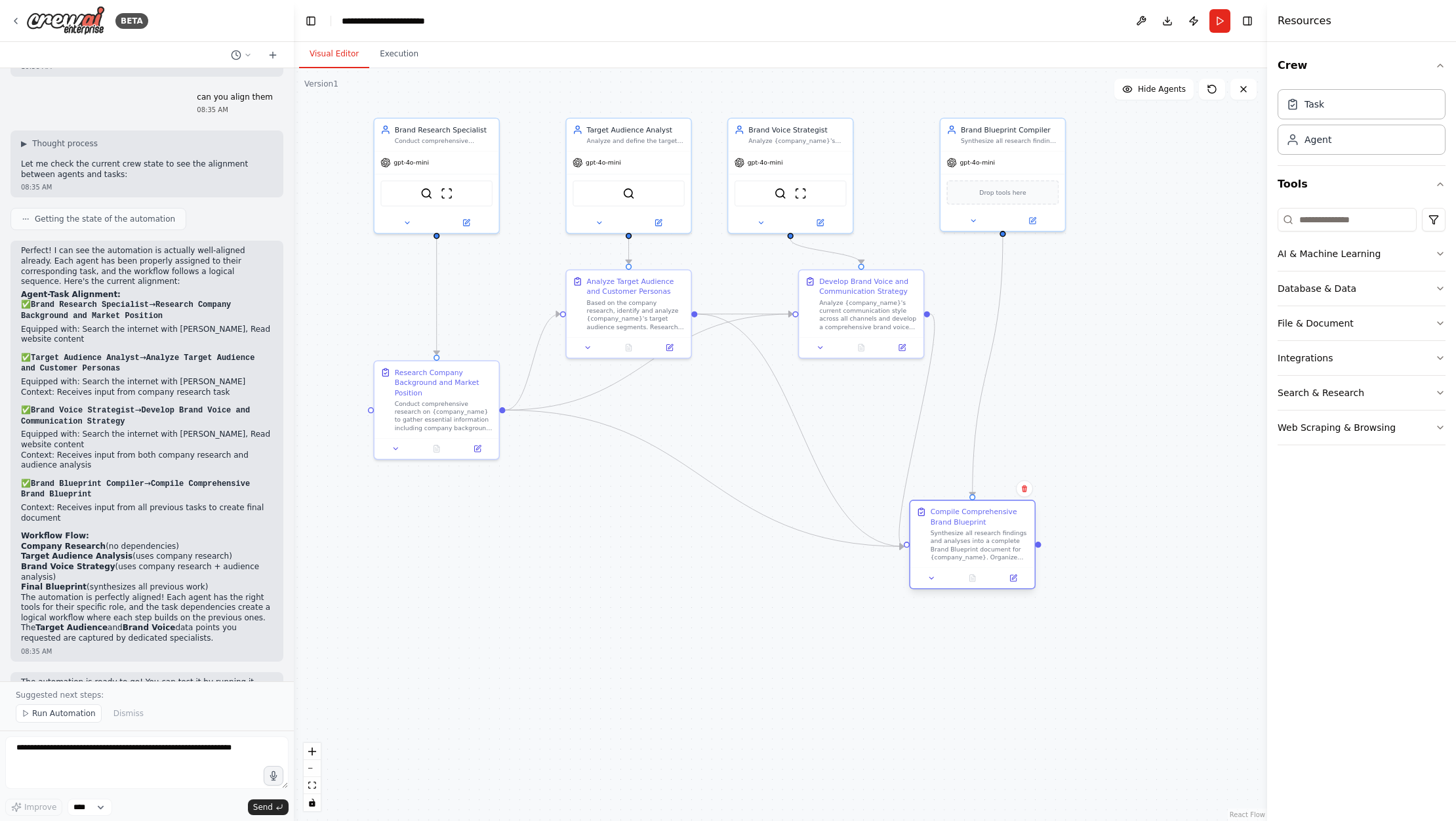
drag, startPoint x: 973, startPoint y: 430, endPoint x: 927, endPoint y: 502, distance: 85.4
click at [957, 537] on div "Synthesize all research findings and analyses into a complete Brand Blueprint d…" at bounding box center [979, 544] width 98 height 32
drag, startPoint x: 859, startPoint y: 316, endPoint x: 855, endPoint y: 360, distance: 44.2
click at [855, 360] on div "Analyze {company_name}'s current communication style across all channels and de…" at bounding box center [868, 353] width 98 height 32
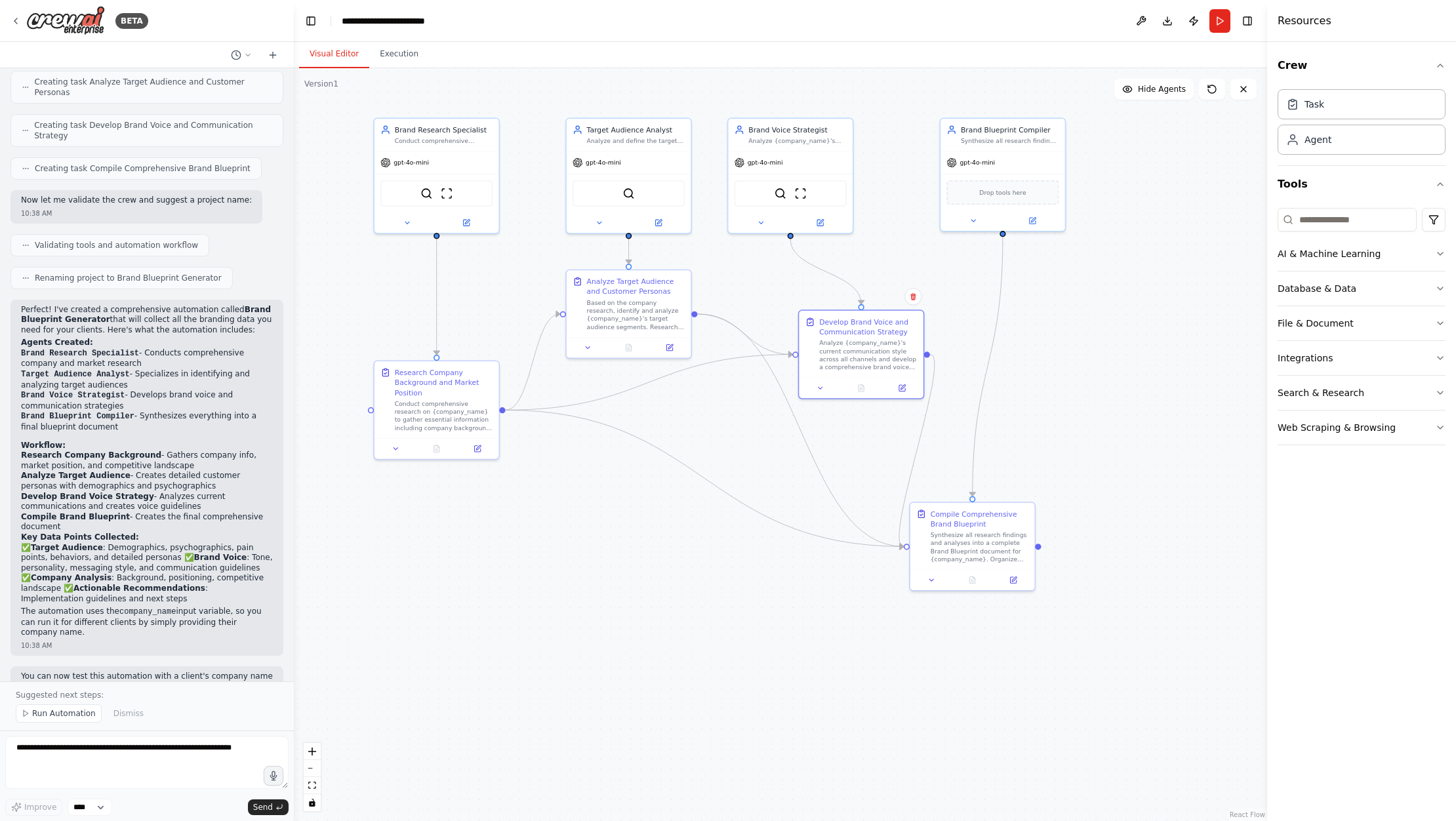
scroll to position [0, 0]
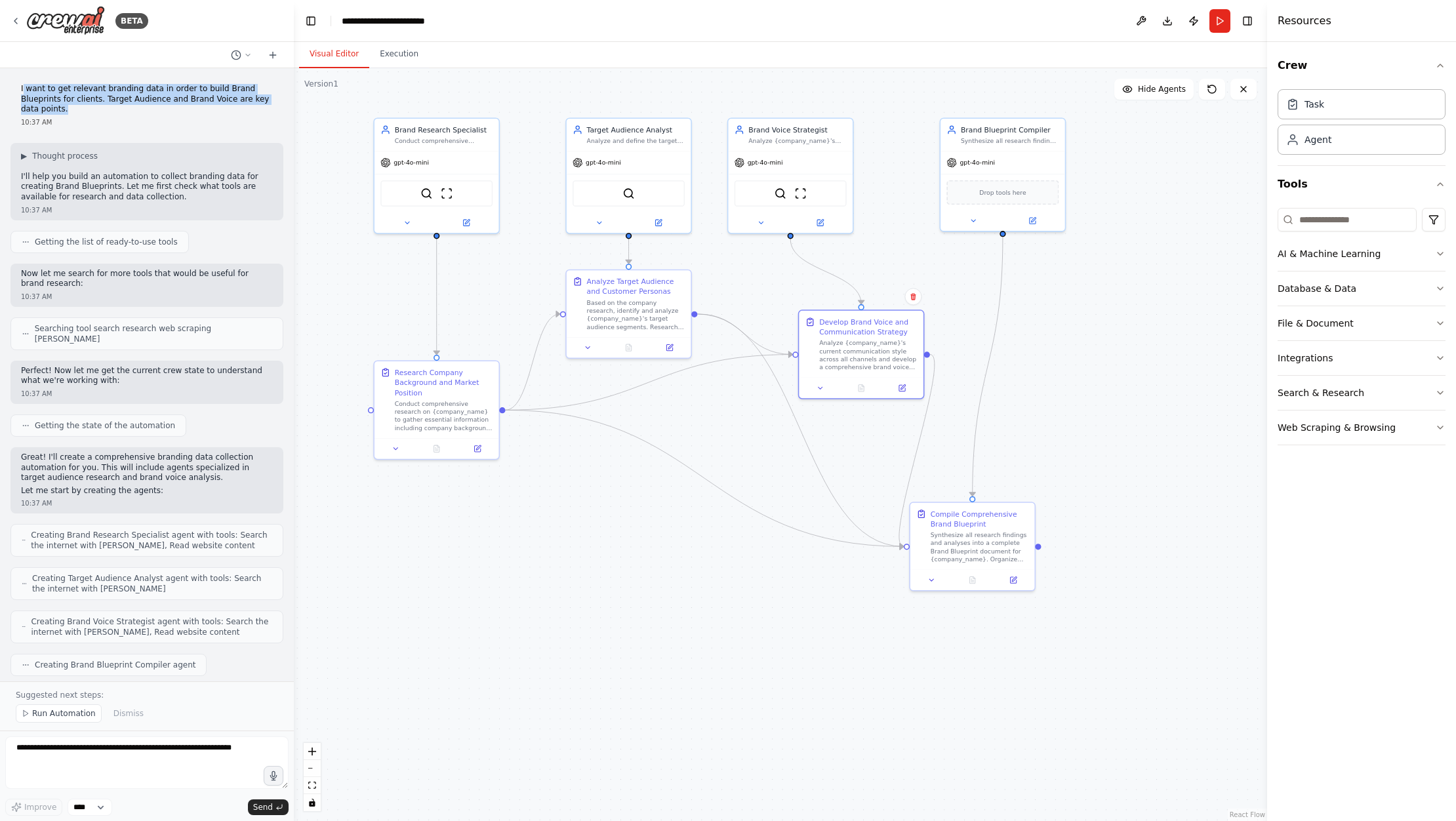
drag, startPoint x: 22, startPoint y: 89, endPoint x: 64, endPoint y: 110, distance: 47.0
click at [64, 110] on p "I want to get relevant branding data in order to build Brand Blueprints for cli…" at bounding box center [147, 99] width 252 height 31
drag, startPoint x: 70, startPoint y: 110, endPoint x: 19, endPoint y: 89, distance: 55.2
click at [19, 89] on div "I want to get relevant branding data in order to build Brand Blueprints for cli…" at bounding box center [147, 105] width 273 height 53
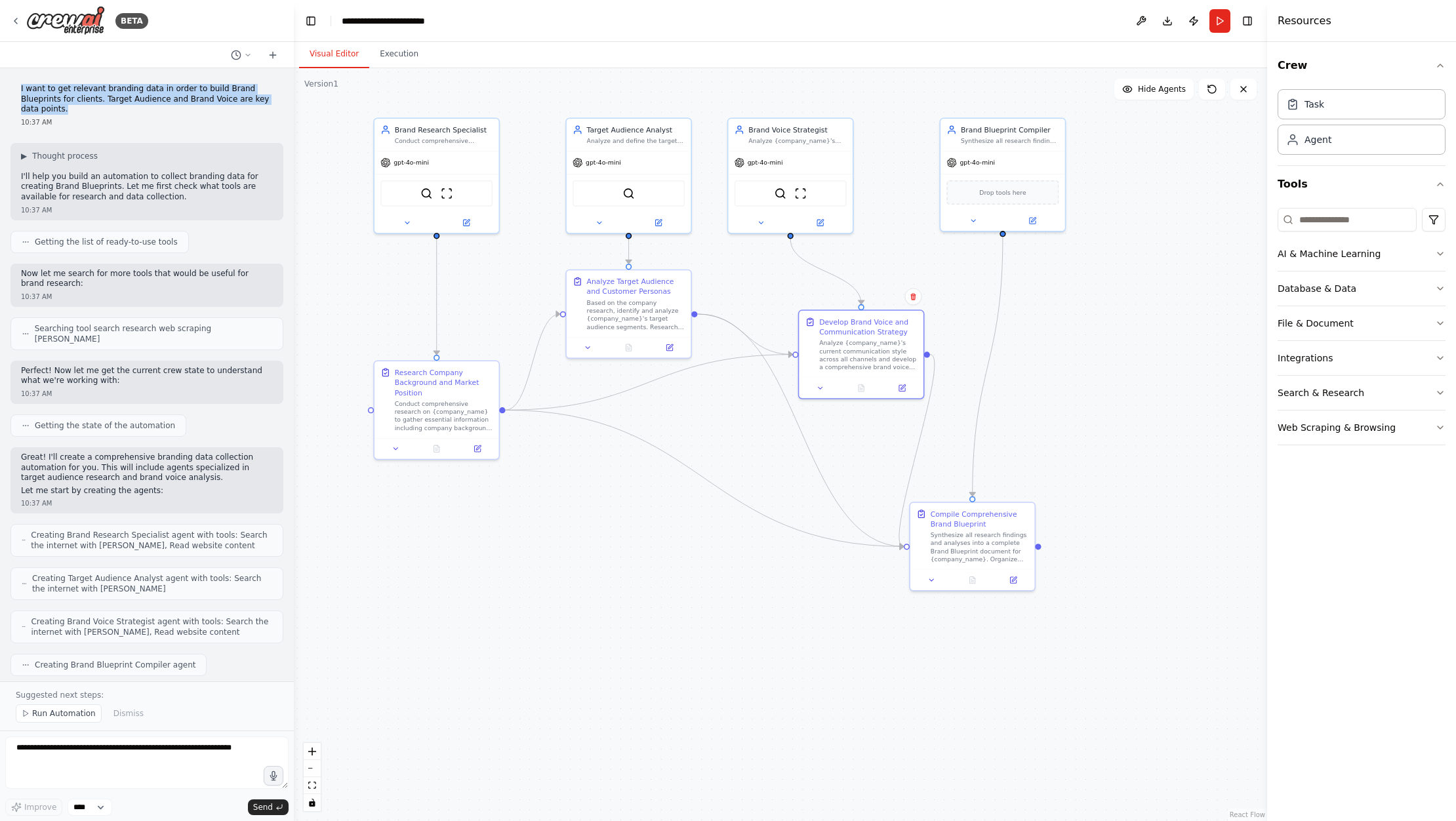
copy p "I want to get relevant branding data in order to build Brand Blueprints for cli…"
click at [20, 23] on icon at bounding box center [16, 20] width 11 height 11
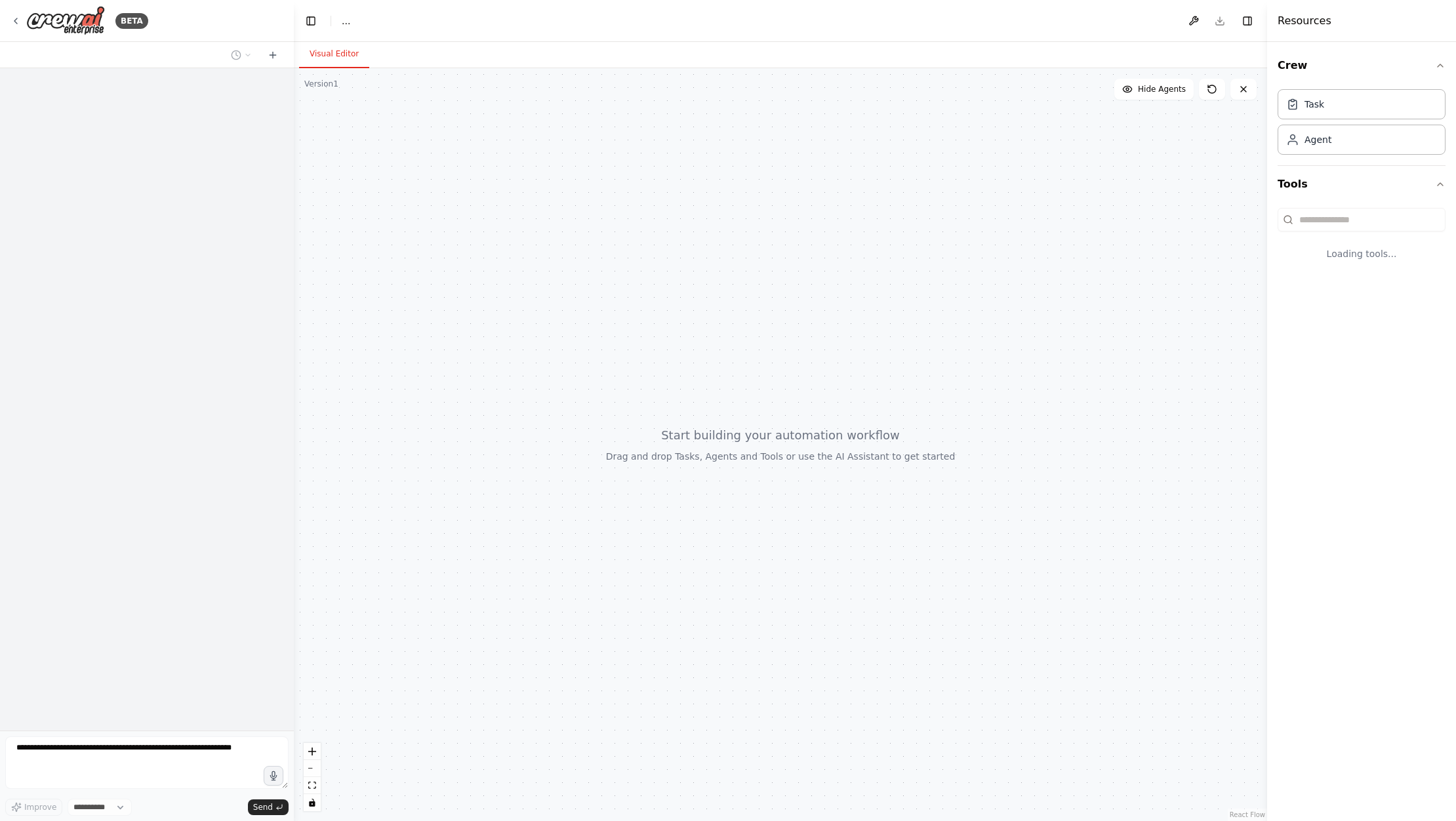
select select "****"
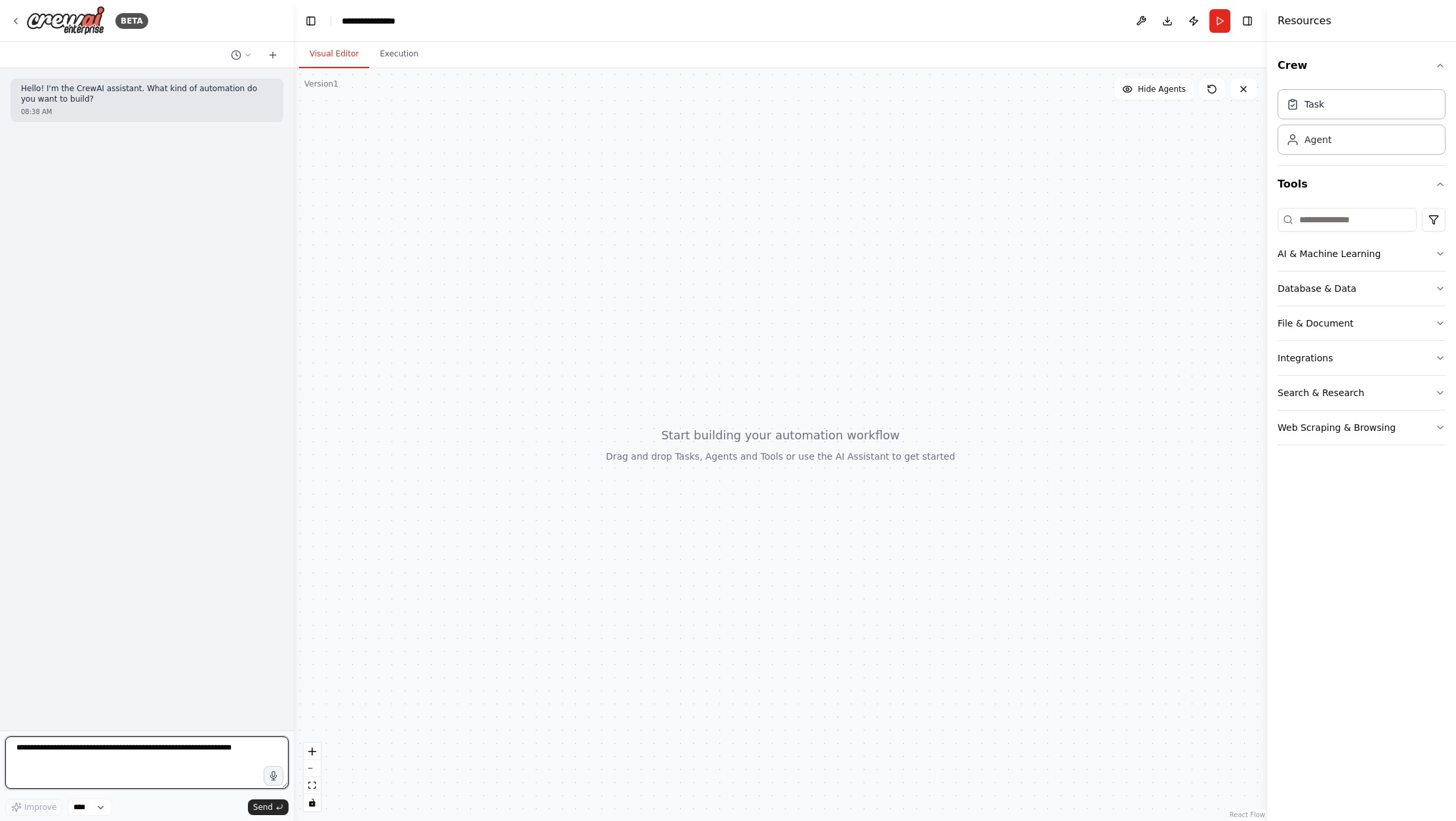
click at [171, 755] on textarea at bounding box center [146, 763] width 283 height 52
paste textarea "**********"
type textarea "**********"
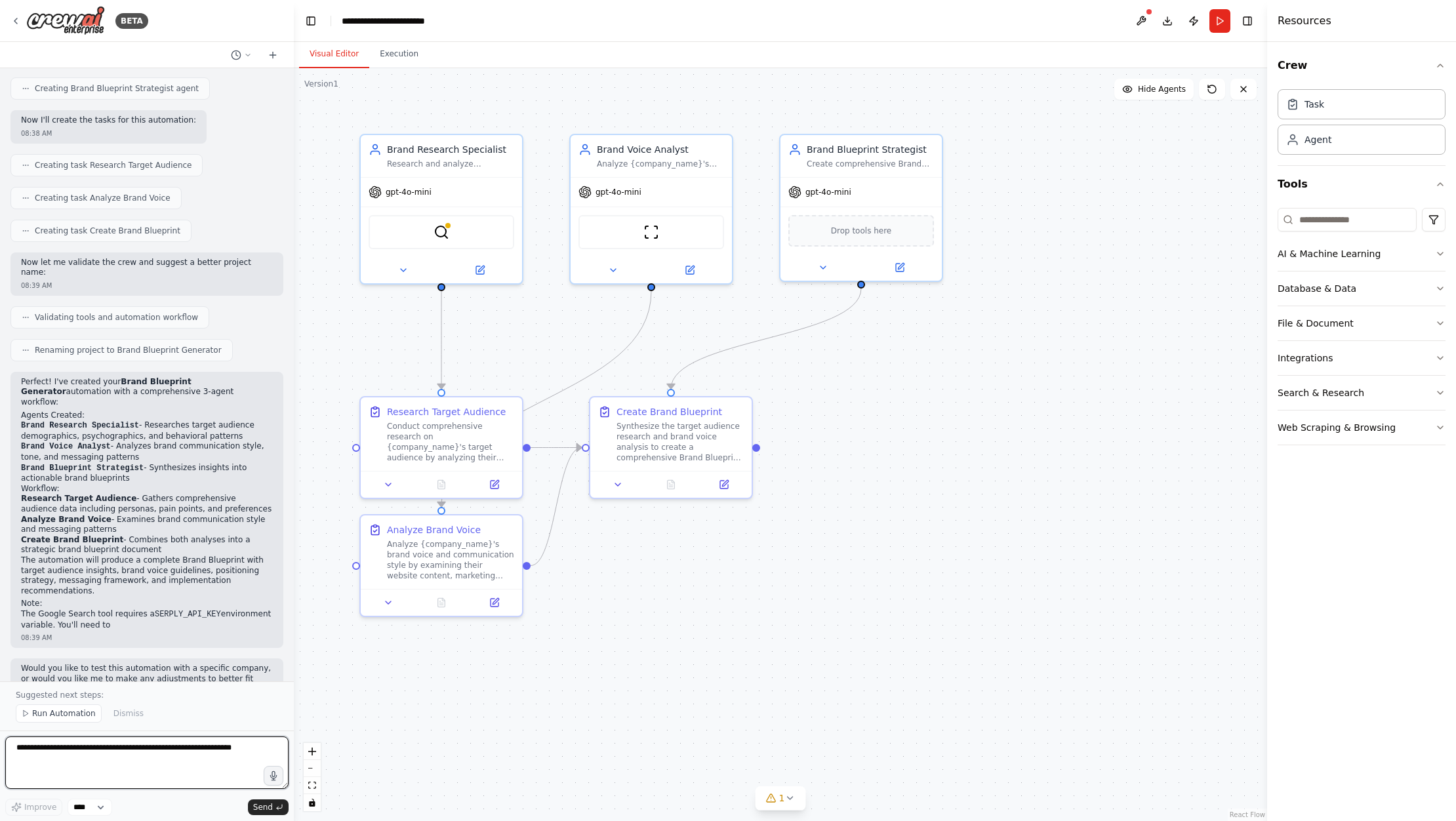
scroll to position [564, 0]
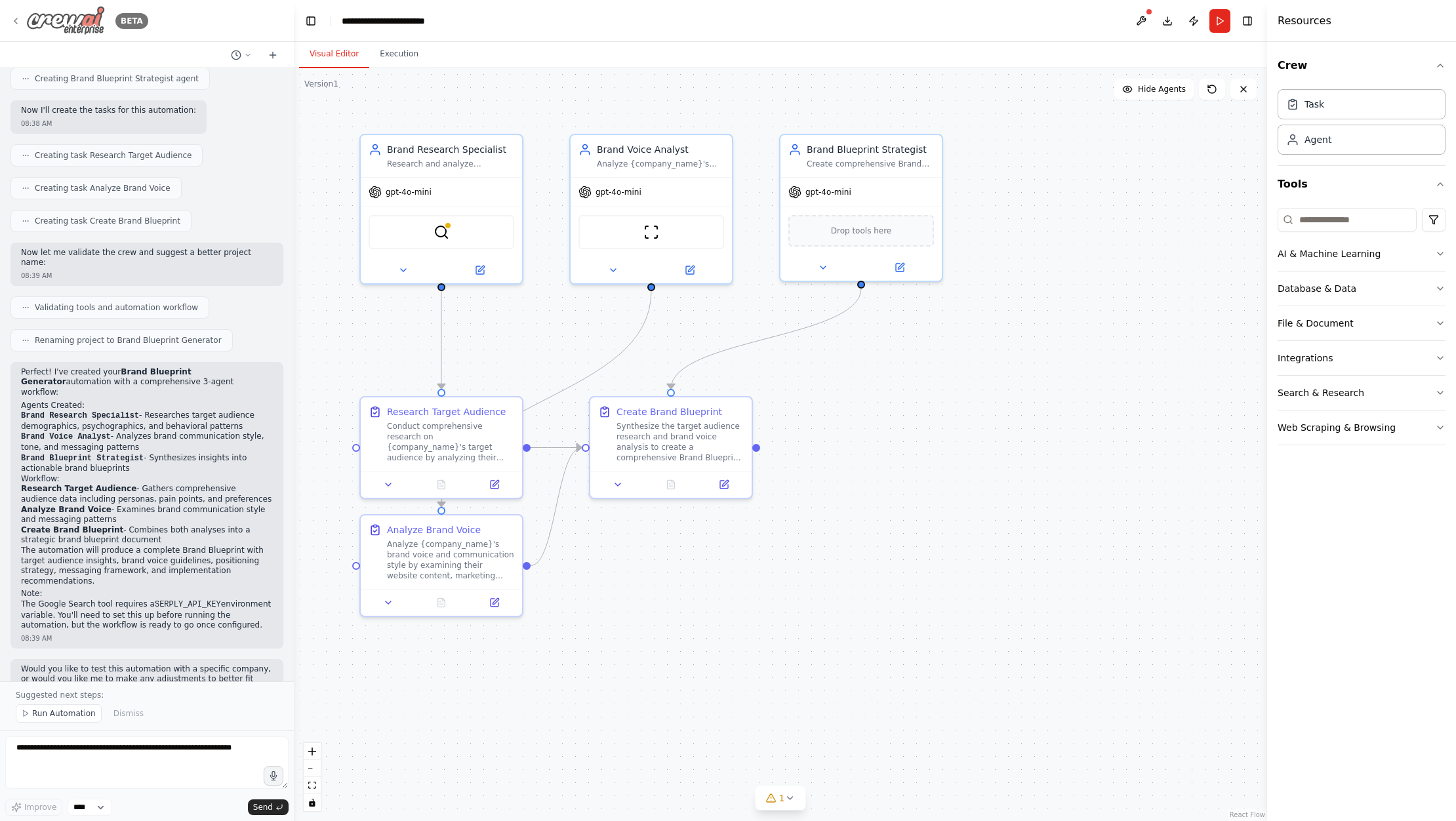
click at [16, 22] on icon at bounding box center [16, 20] width 11 height 11
